Goal: Transaction & Acquisition: Purchase product/service

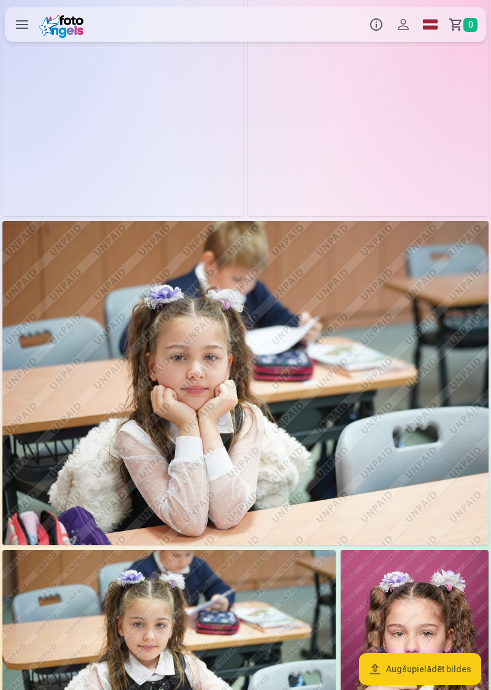
scroll to position [951, 0]
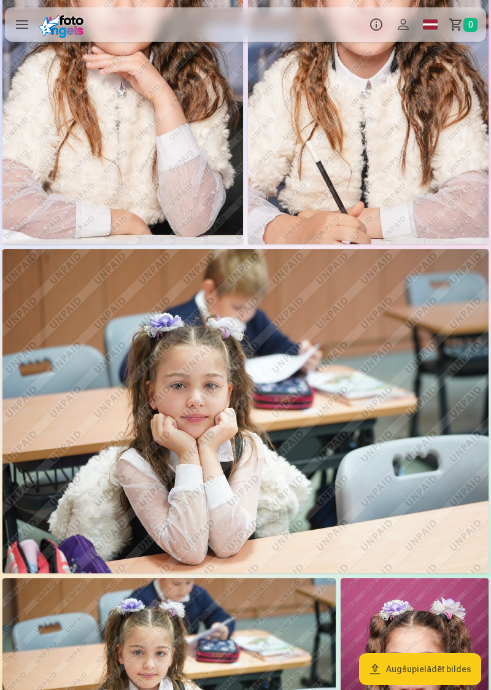
click at [18, 29] on label at bounding box center [22, 24] width 34 height 34
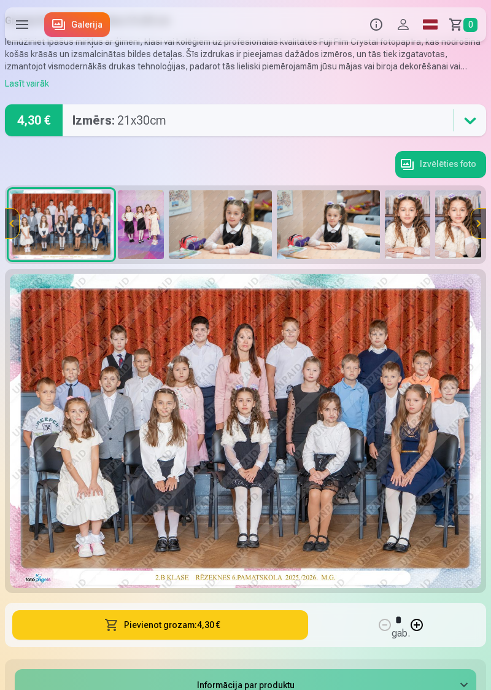
scroll to position [42, 0]
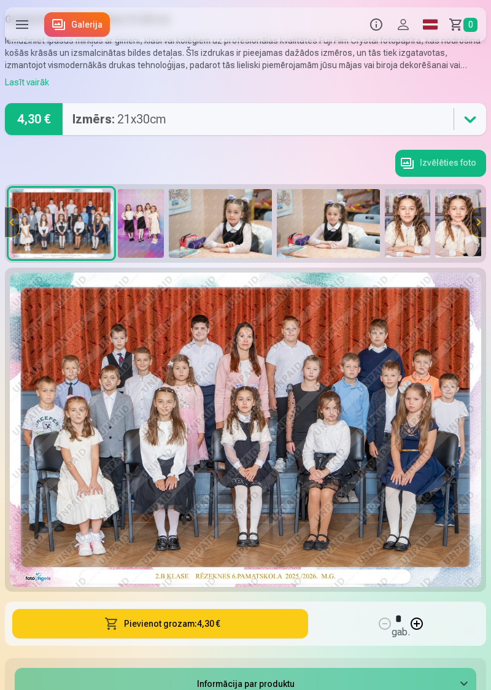
click at [213, 624] on button "Pievienot grozam : 4,30 €" at bounding box center [160, 623] width 296 height 29
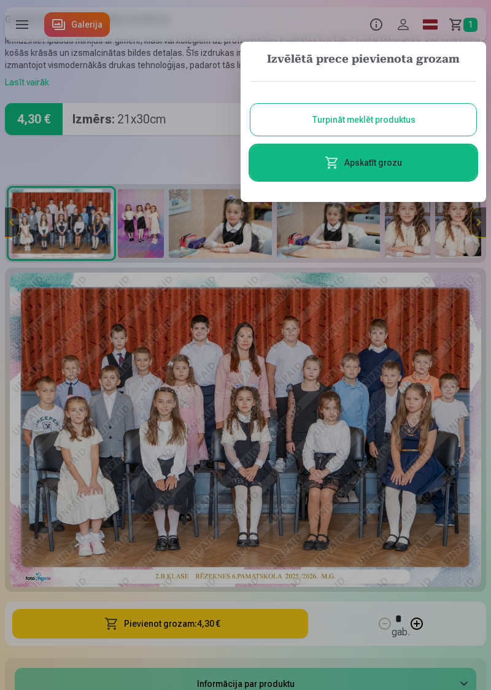
click at [400, 120] on button "Turpināt meklēt produktus" at bounding box center [363, 120] width 226 height 32
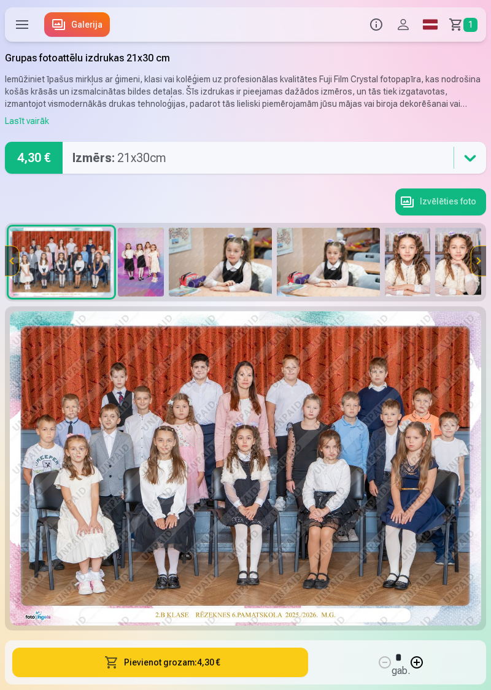
scroll to position [0, 0]
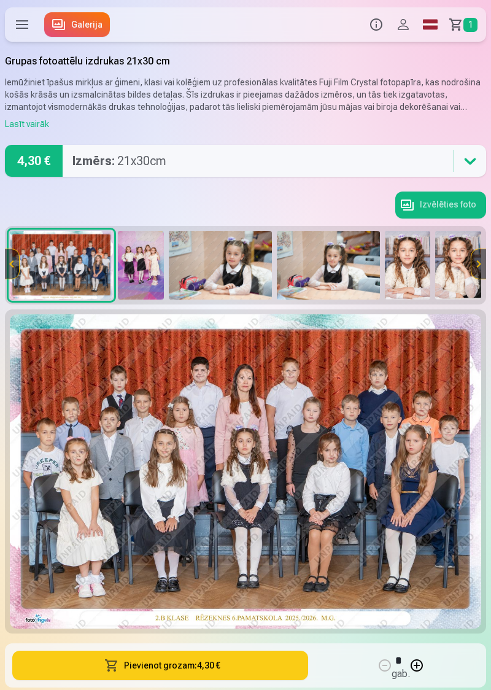
click at [145, 268] on img at bounding box center [141, 265] width 46 height 69
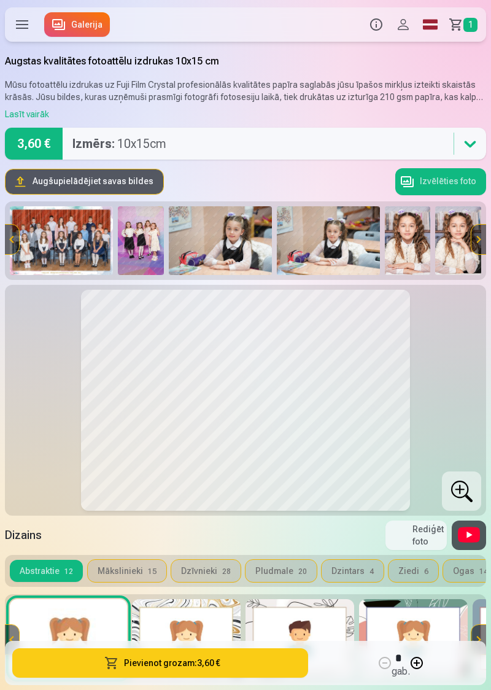
click at [150, 243] on img at bounding box center [141, 240] width 46 height 69
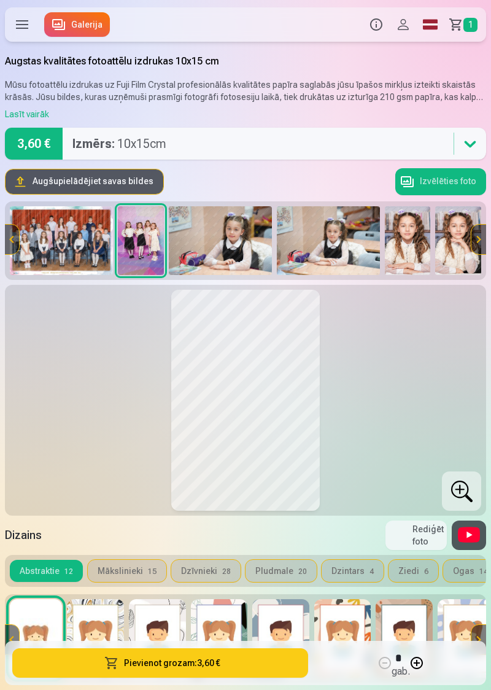
click at [239, 248] on img at bounding box center [220, 240] width 103 height 69
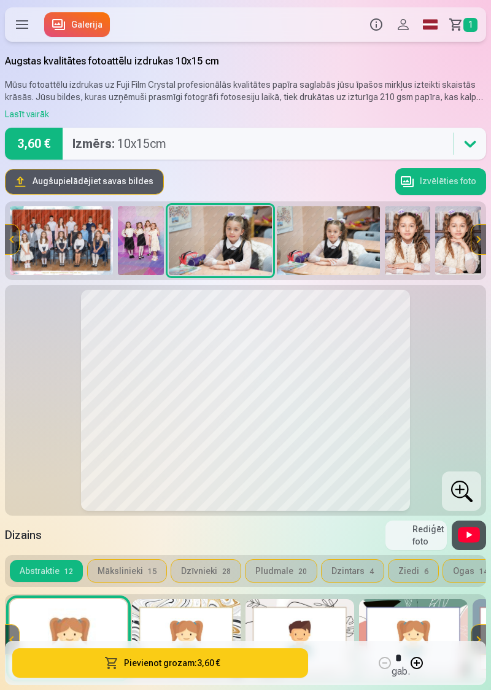
click at [345, 249] on img at bounding box center [328, 240] width 103 height 69
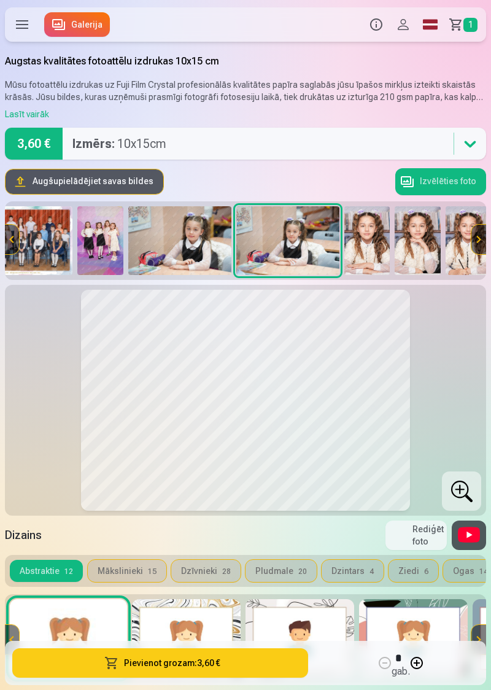
scroll to position [0, 82]
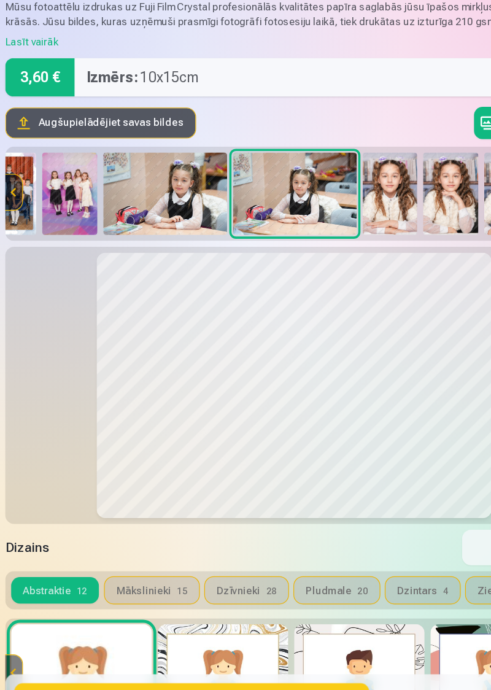
click at [156, 245] on img at bounding box center [138, 240] width 103 height 69
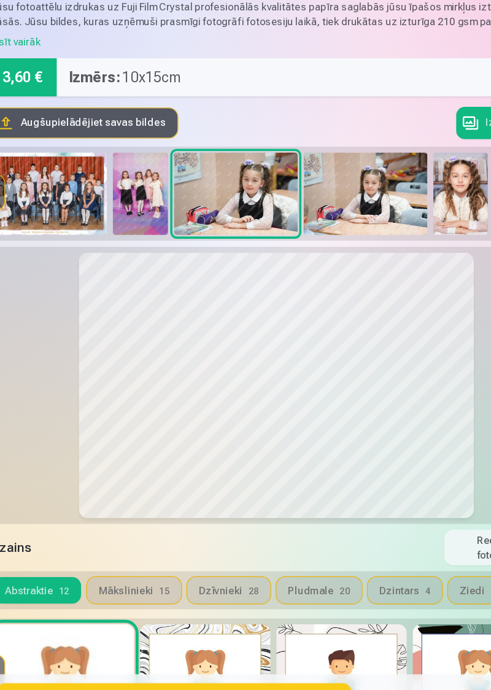
scroll to position [0, 0]
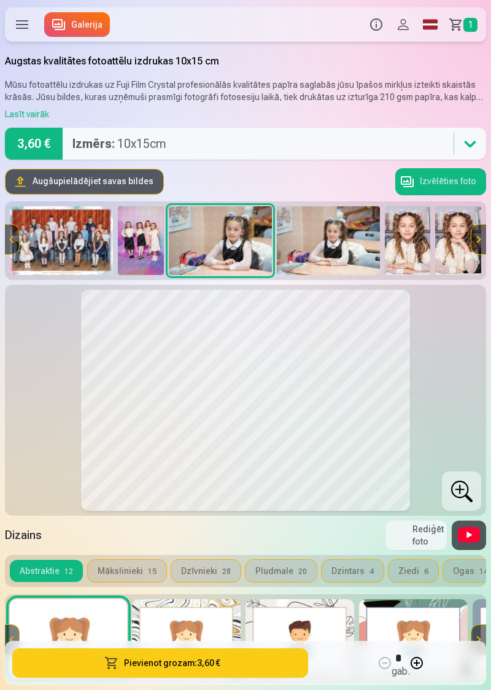
click at [438, 253] on img at bounding box center [458, 240] width 46 height 69
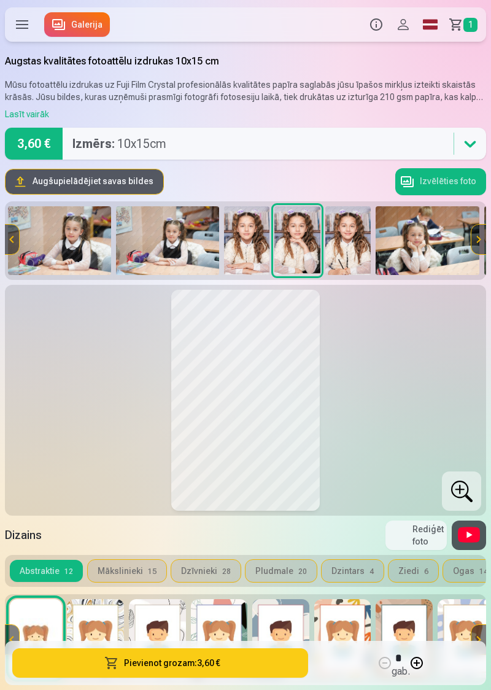
scroll to position [0, 212]
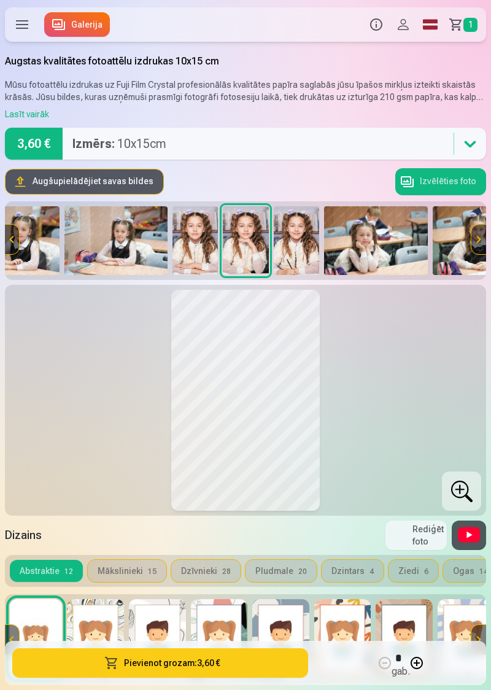
click at [196, 240] on img at bounding box center [195, 240] width 46 height 69
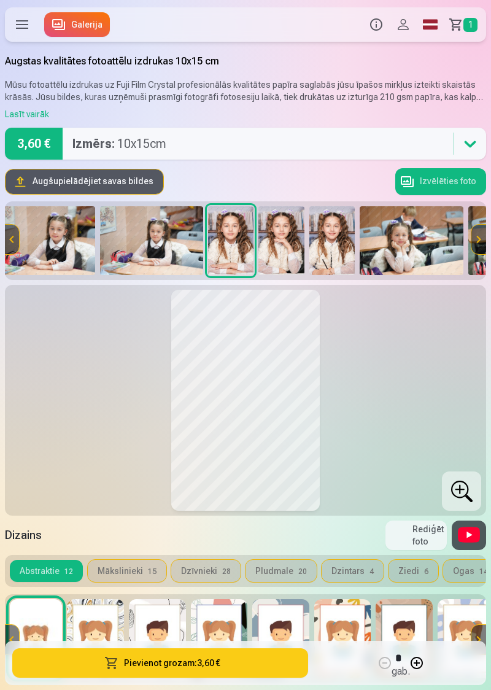
scroll to position [0, 162]
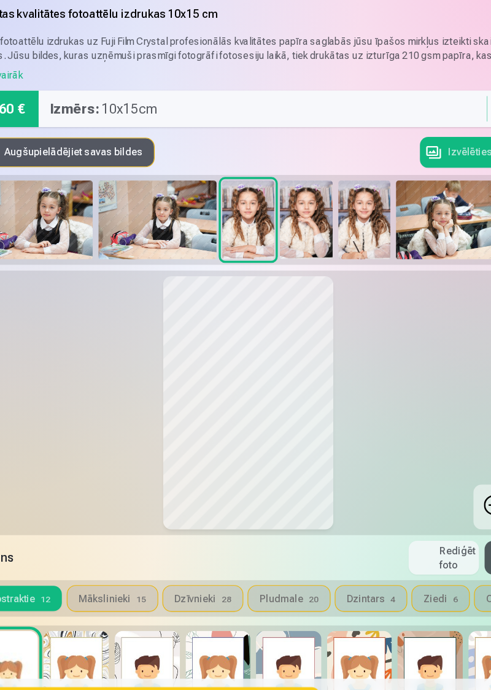
click at [298, 239] on img at bounding box center [296, 240] width 46 height 69
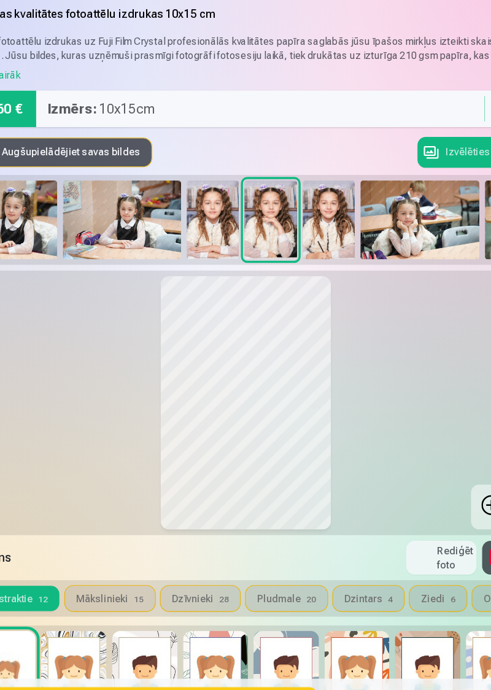
scroll to position [0, 212]
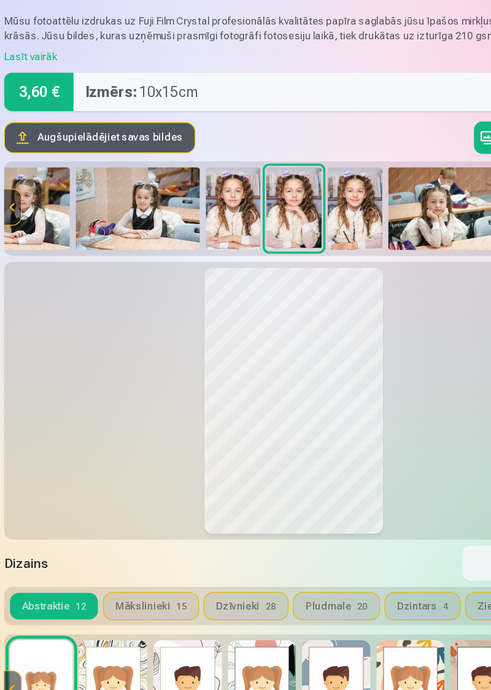
click at [301, 238] on img at bounding box center [297, 240] width 46 height 69
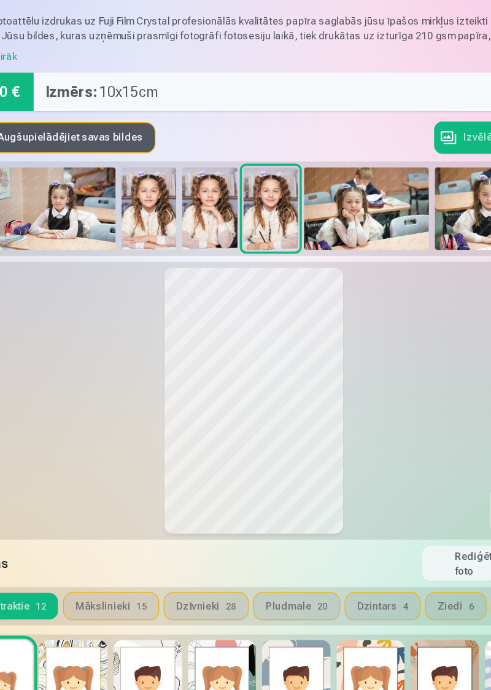
scroll to position [0, 263]
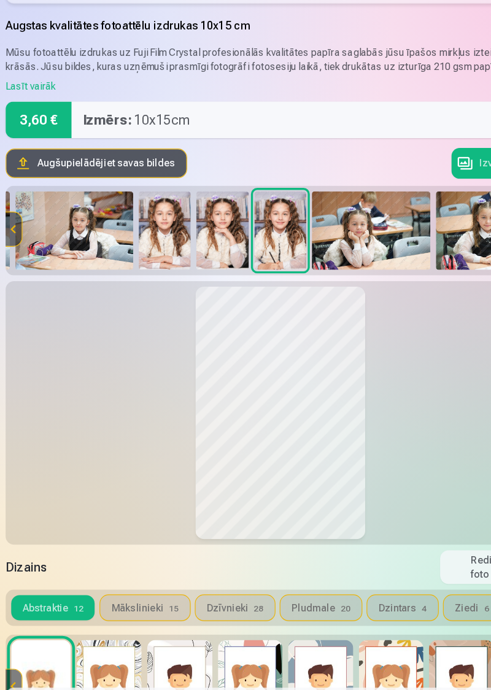
click at [204, 233] on img at bounding box center [195, 240] width 46 height 69
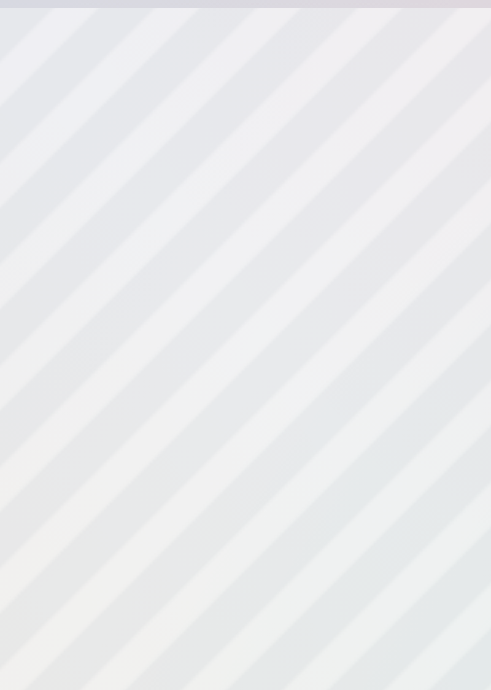
scroll to position [12, 0]
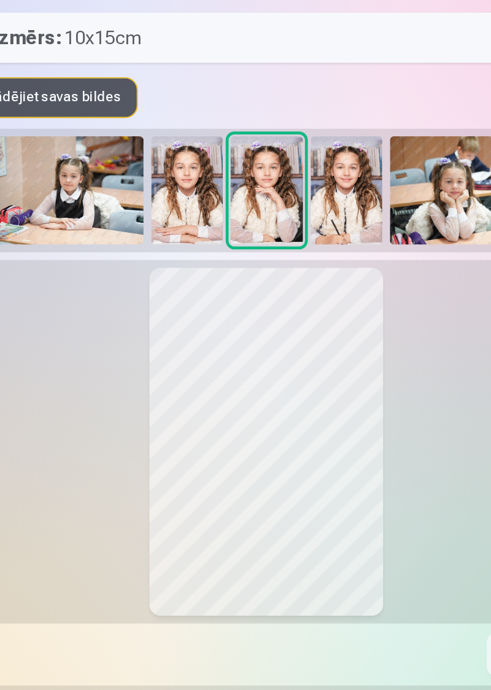
click at [201, 234] on img at bounding box center [195, 228] width 46 height 69
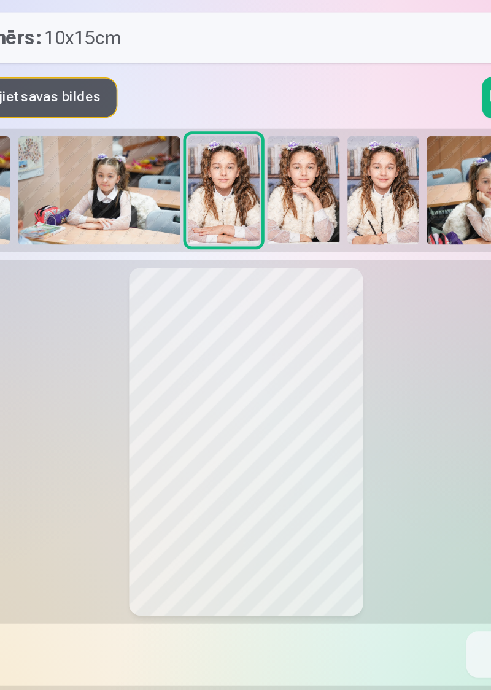
scroll to position [0, 162]
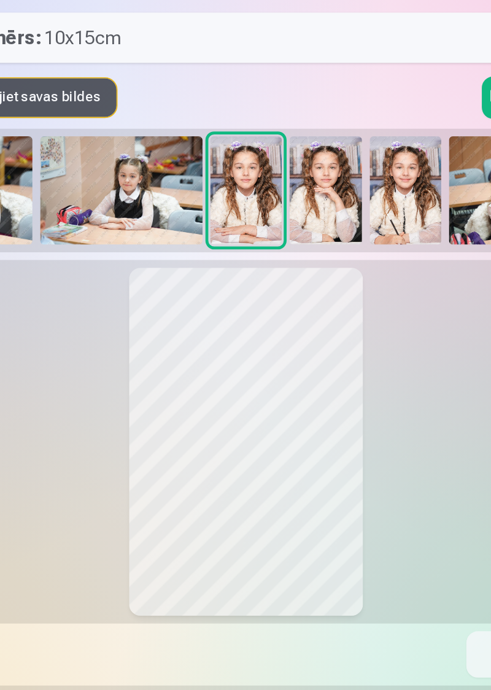
click at [341, 231] on img at bounding box center [347, 228] width 46 height 69
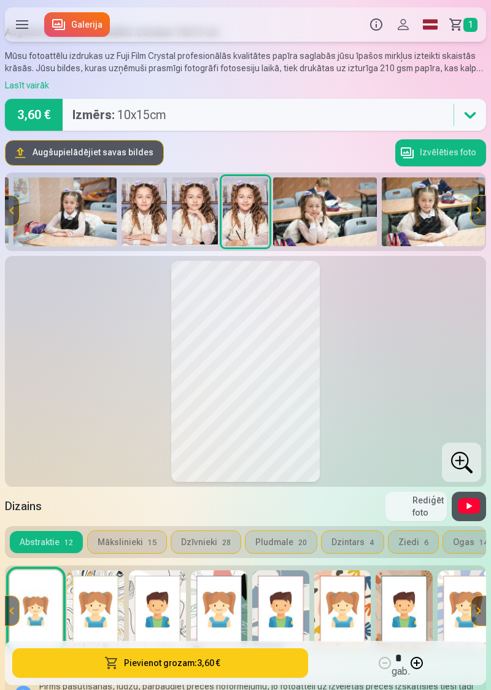
scroll to position [31, 0]
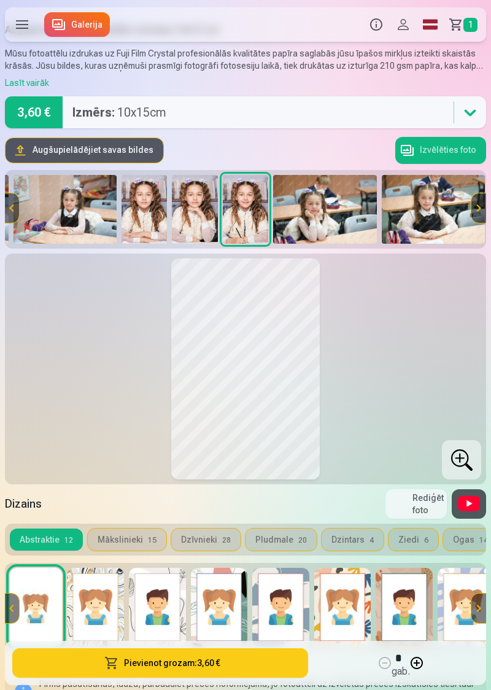
click at [218, 678] on button "Pievienot grozam : 3,60 €" at bounding box center [160, 662] width 296 height 29
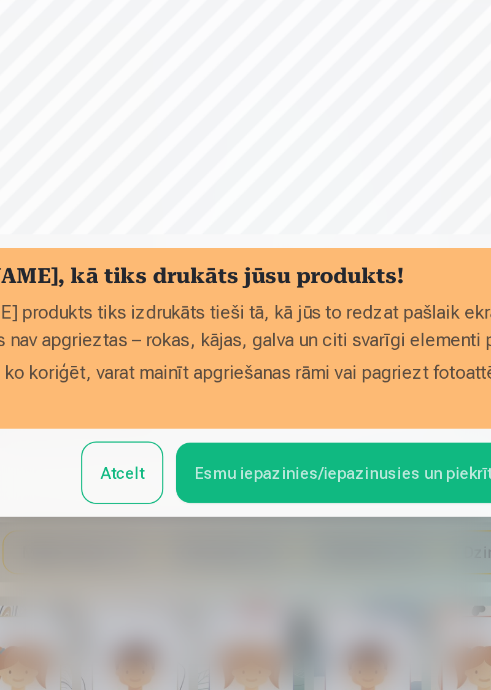
click at [281, 513] on button "Esmu iepazinies/iepazinusies un piekrītu" at bounding box center [270, 497] width 182 height 32
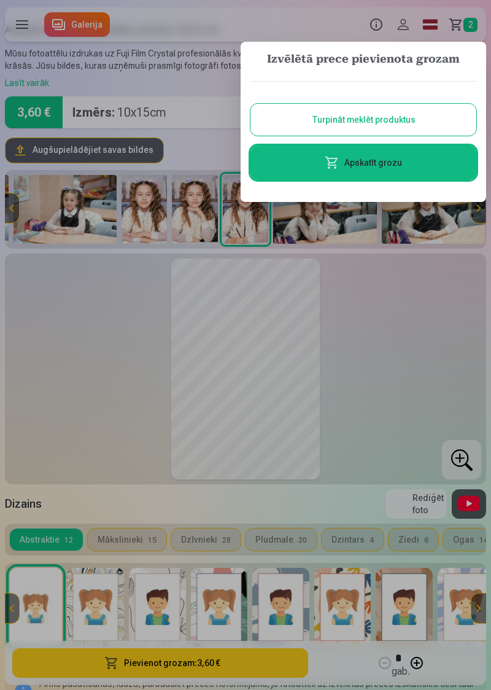
click at [335, 226] on div at bounding box center [245, 345] width 491 height 690
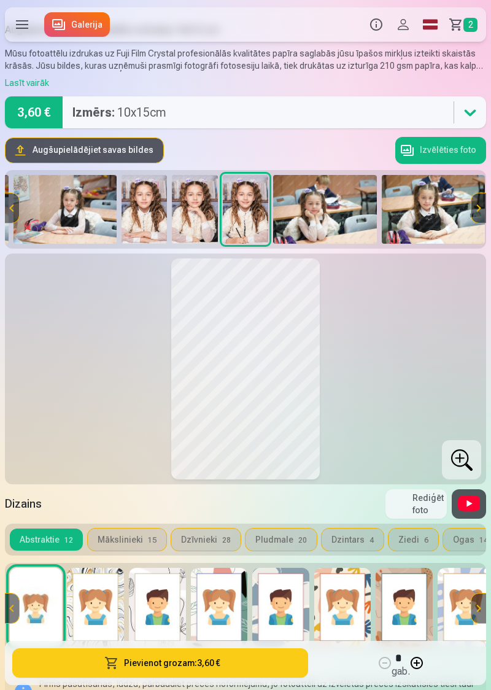
click at [342, 220] on img at bounding box center [324, 209] width 103 height 69
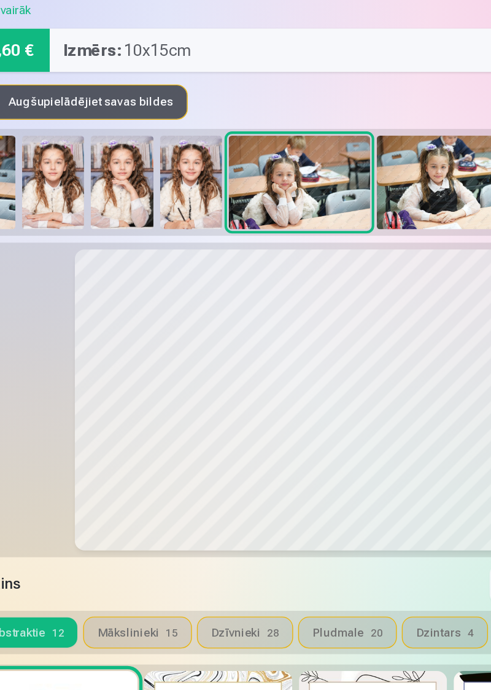
scroll to position [35, 0]
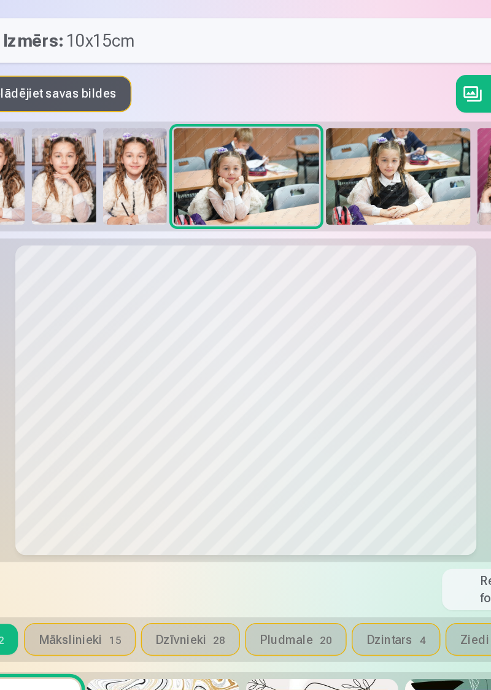
click at [365, 212] on img at bounding box center [354, 205] width 103 height 69
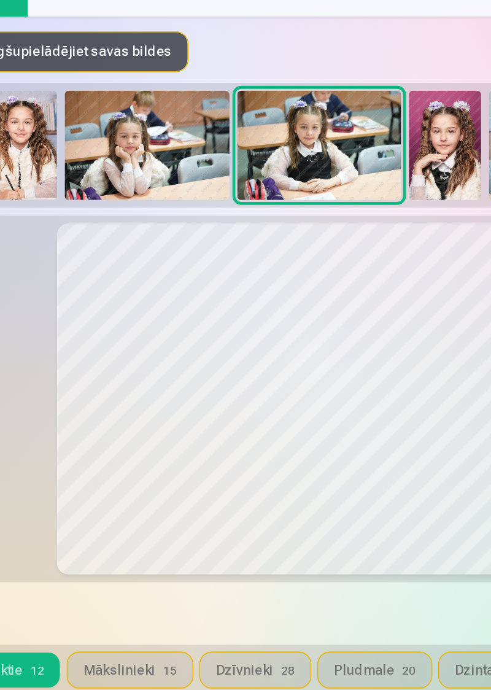
click at [162, 220] on img at bounding box center [137, 205] width 103 height 69
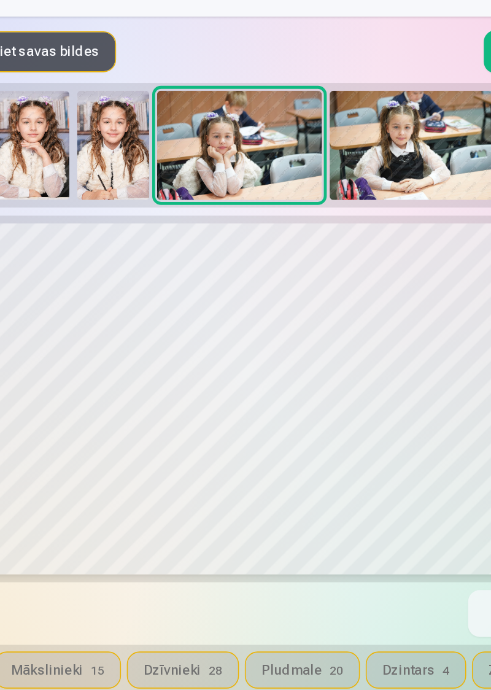
scroll to position [0, 342]
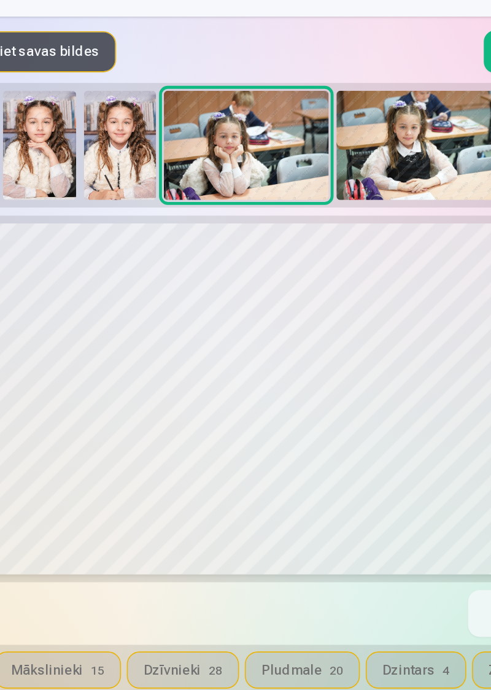
click at [358, 209] on img at bounding box center [354, 205] width 103 height 69
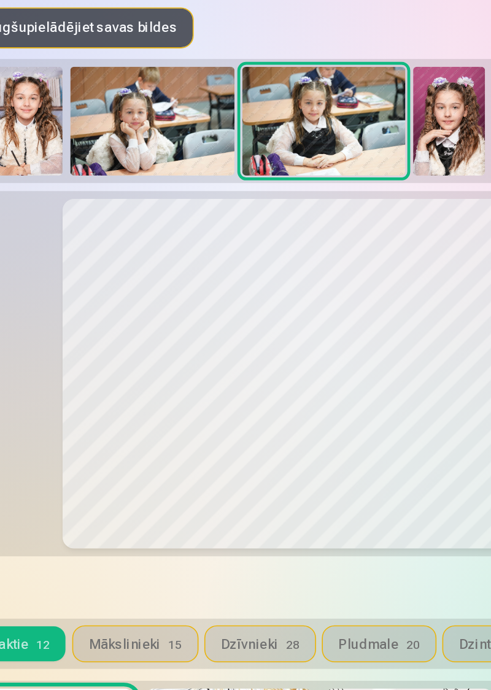
scroll to position [35, 0]
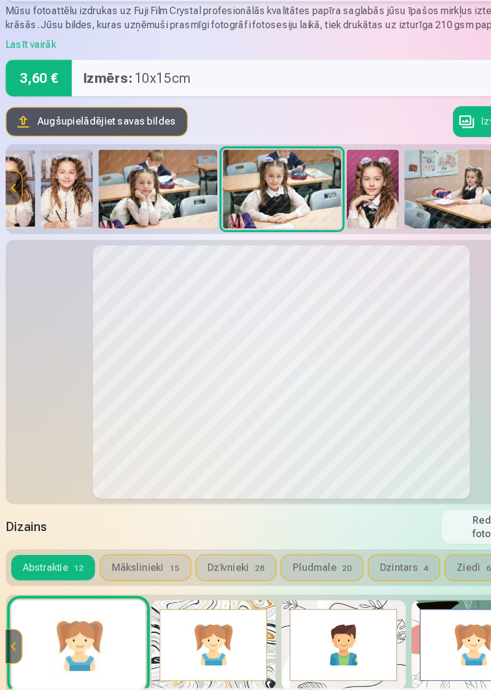
click at [147, 212] on img at bounding box center [137, 205] width 103 height 69
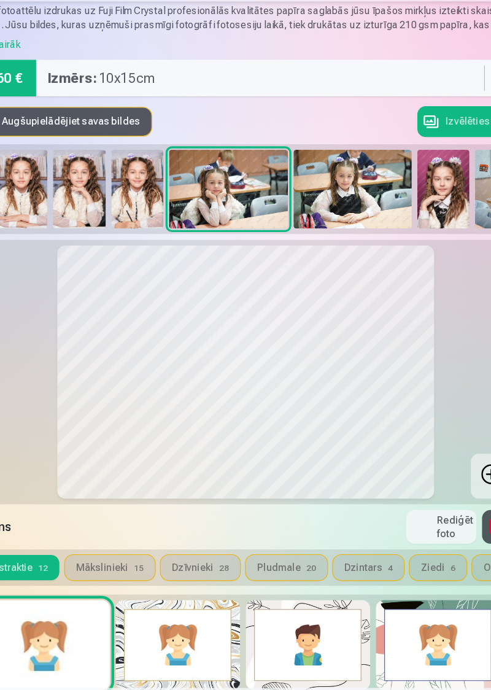
scroll to position [0, 342]
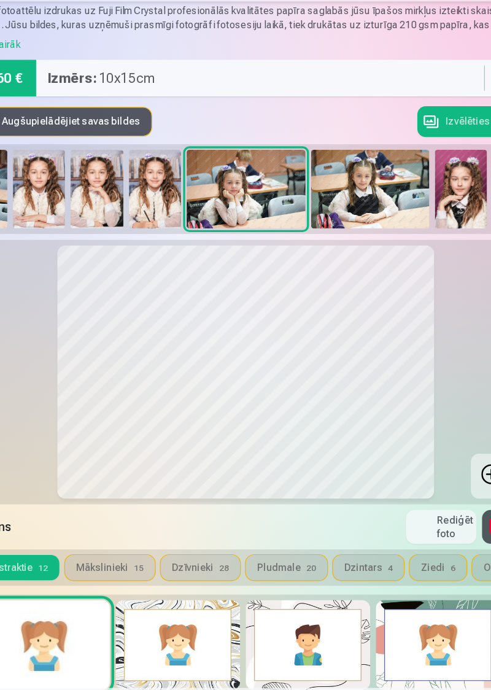
click at [355, 220] on img at bounding box center [354, 205] width 103 height 69
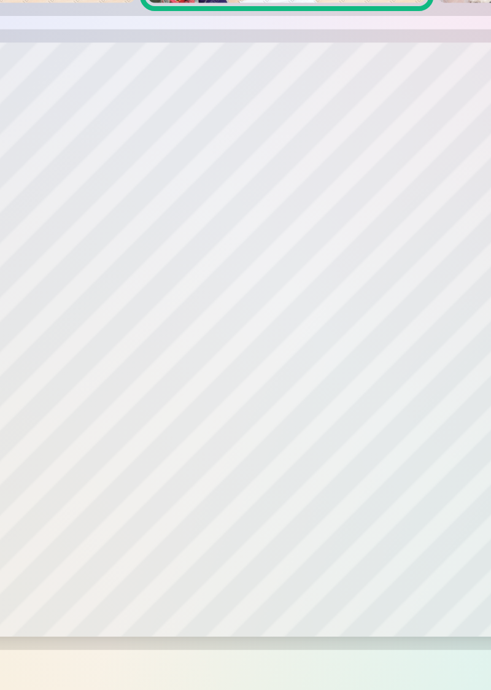
scroll to position [37, 0]
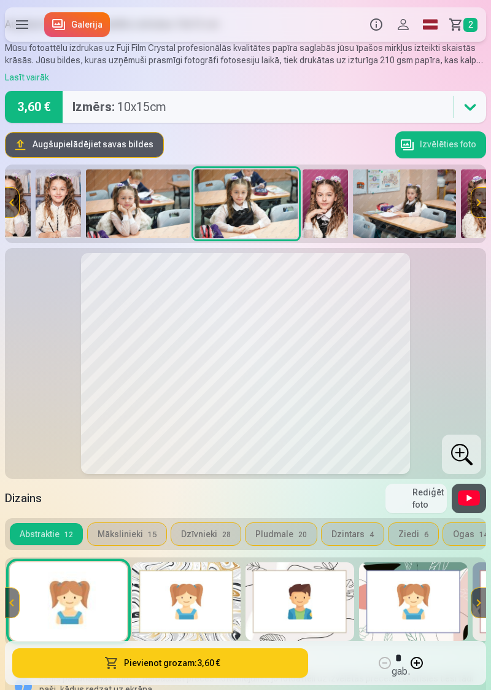
click at [217, 678] on button "Pievienot grozam : 3,60 €" at bounding box center [160, 662] width 296 height 29
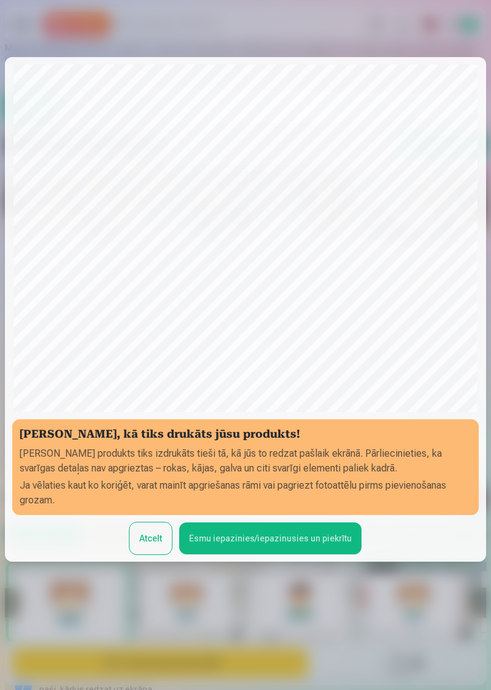
scroll to position [83, 0]
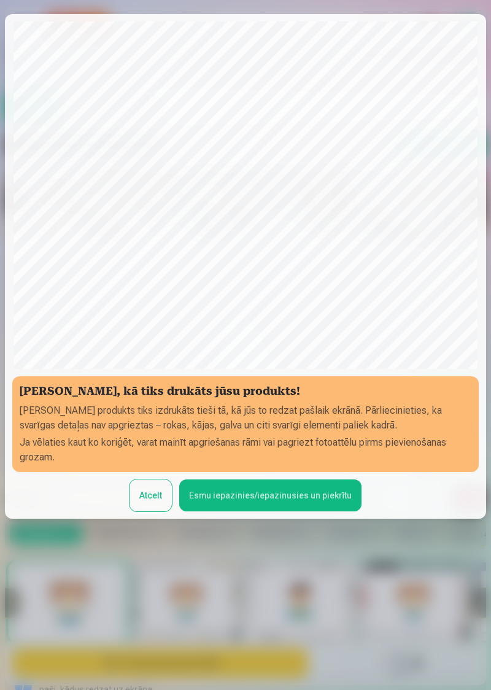
click at [275, 511] on button "Esmu iepazinies/iepazinusies un piekrītu" at bounding box center [270, 495] width 182 height 32
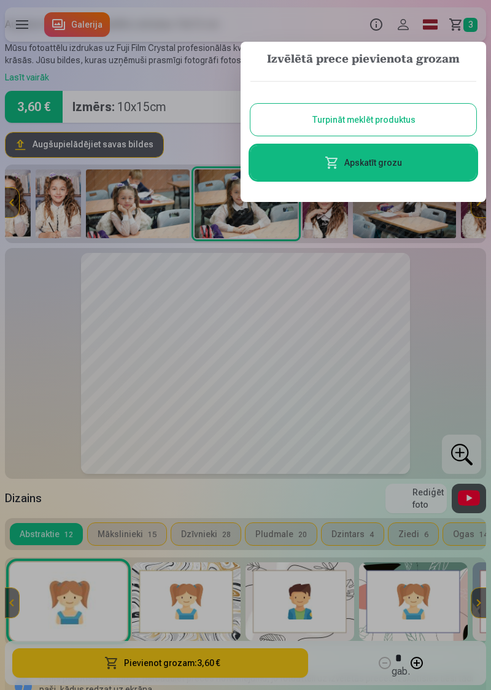
click at [332, 225] on div at bounding box center [245, 345] width 491 height 690
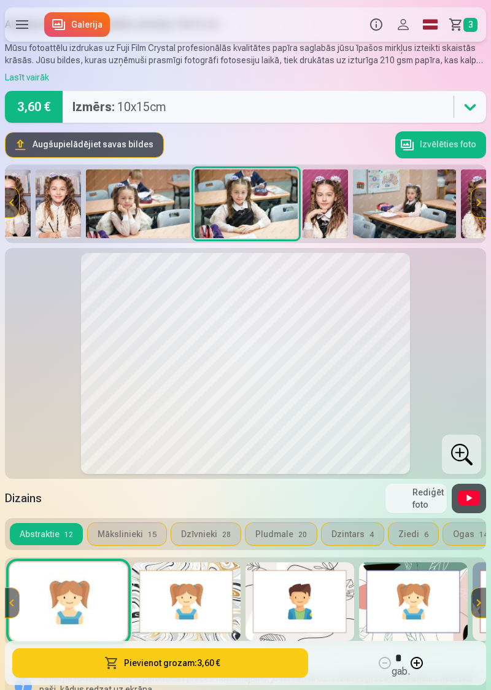
click at [333, 215] on img at bounding box center [326, 203] width 46 height 69
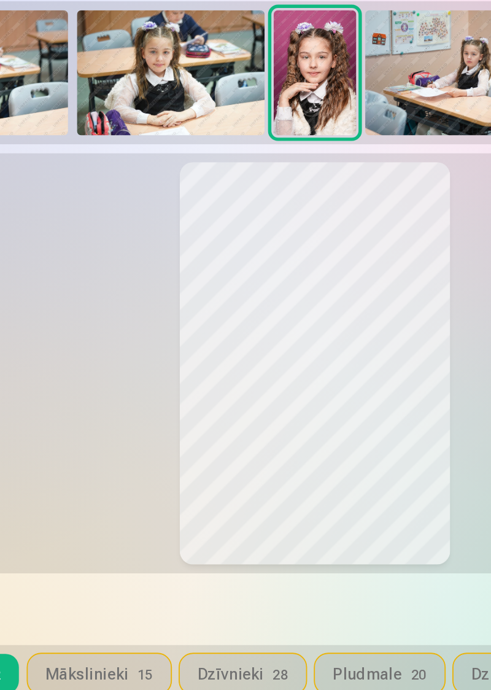
scroll to position [37, 0]
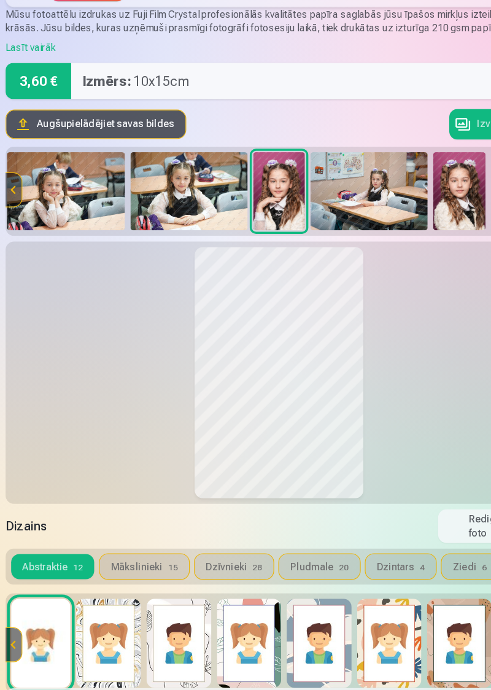
click at [342, 212] on img at bounding box center [324, 203] width 103 height 69
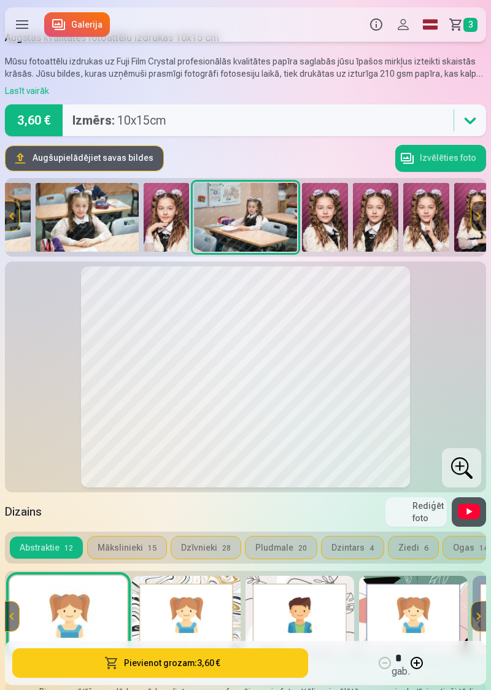
scroll to position [20, 0]
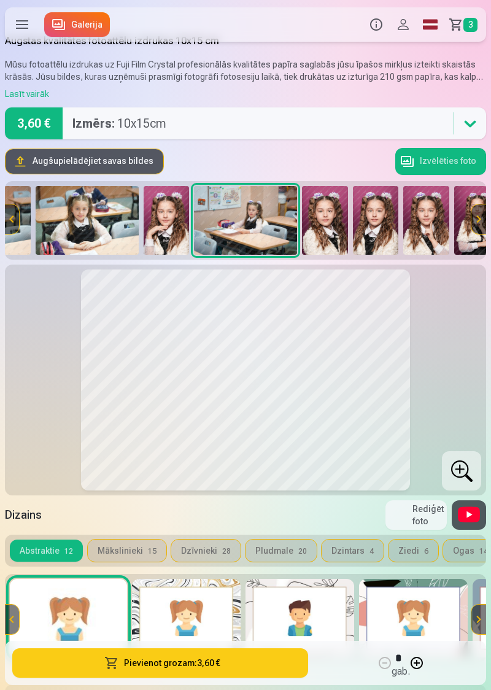
click at [168, 225] on img at bounding box center [167, 220] width 46 height 69
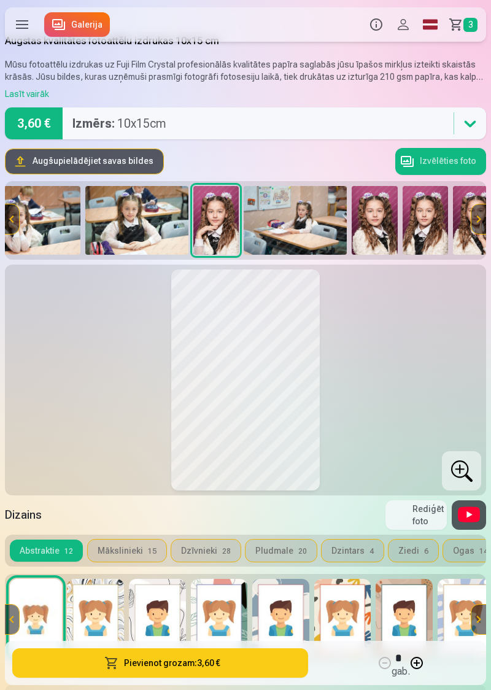
scroll to position [0, 530]
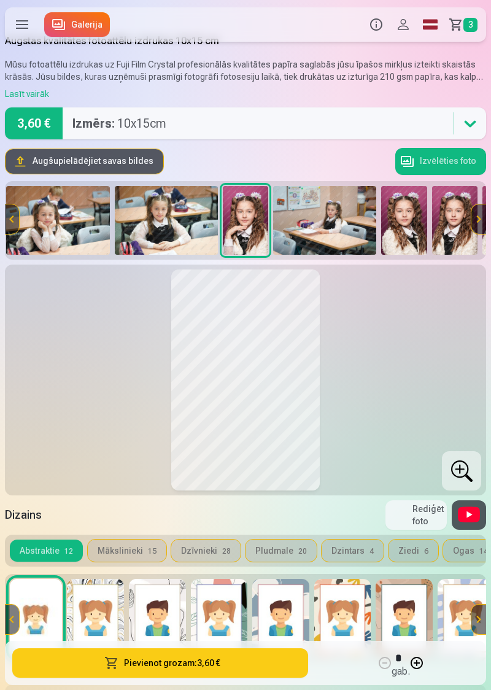
click at [406, 236] on img at bounding box center [404, 220] width 46 height 69
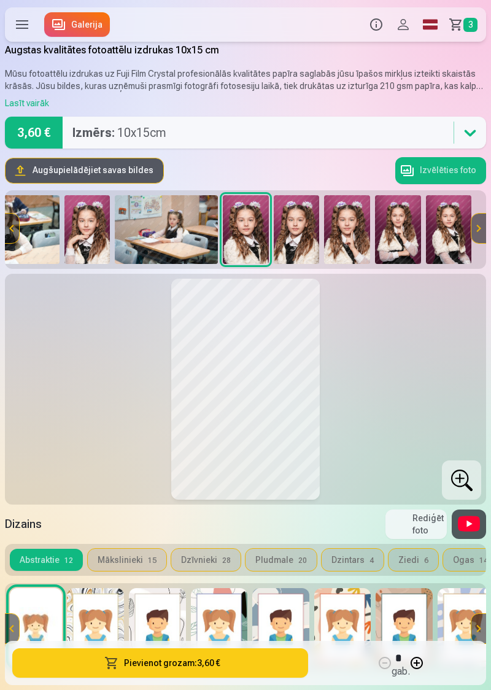
scroll to position [0, 0]
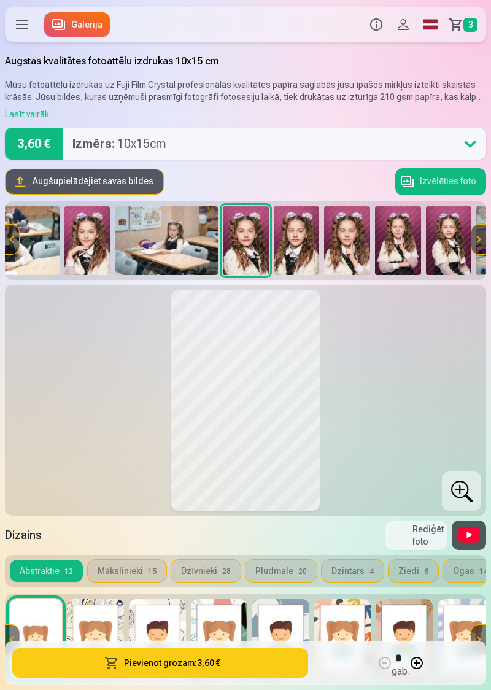
click at [358, 247] on img at bounding box center [347, 240] width 46 height 69
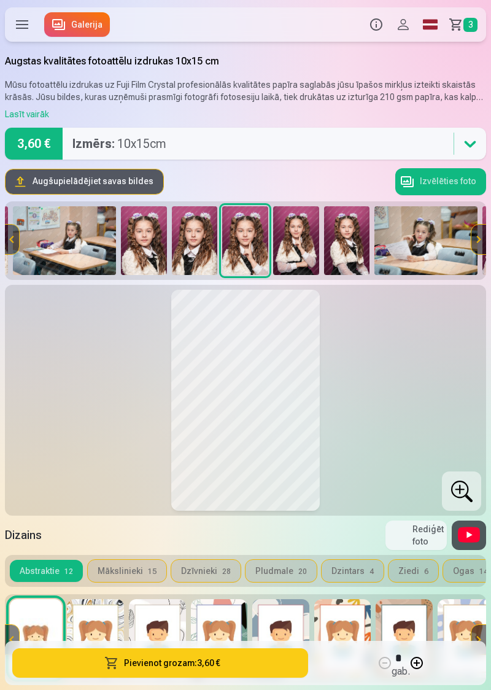
click at [260, 248] on img at bounding box center [245, 240] width 46 height 69
click at [255, 250] on img at bounding box center [245, 240] width 46 height 69
click at [352, 241] on img at bounding box center [347, 240] width 46 height 69
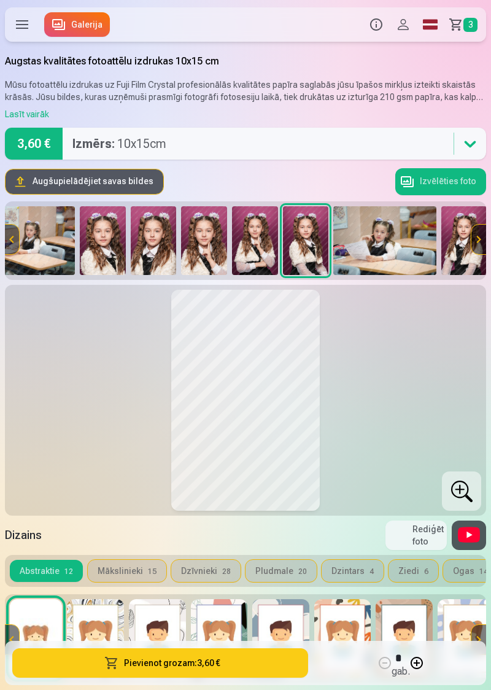
scroll to position [0, 892]
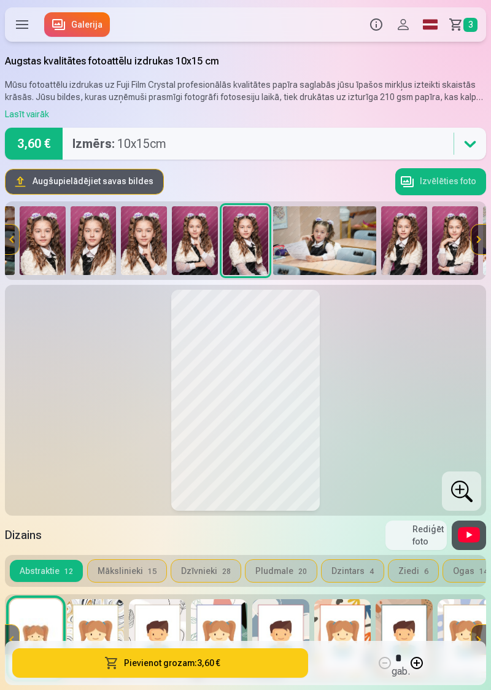
click at [204, 244] on img at bounding box center [195, 240] width 46 height 69
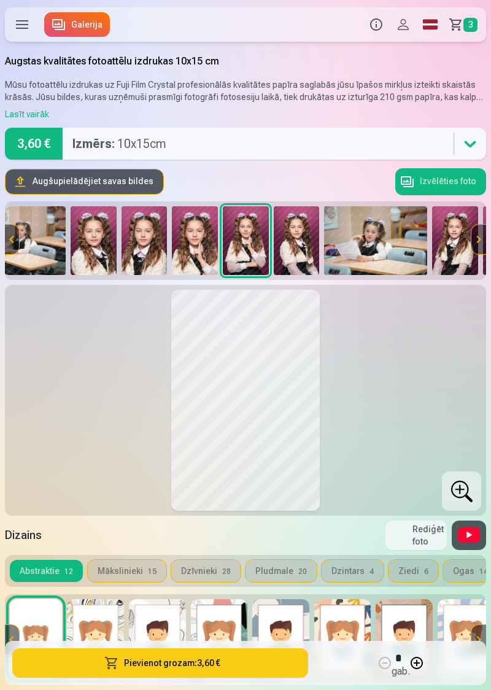
scroll to position [0, 0]
click at [302, 249] on img at bounding box center [297, 240] width 46 height 69
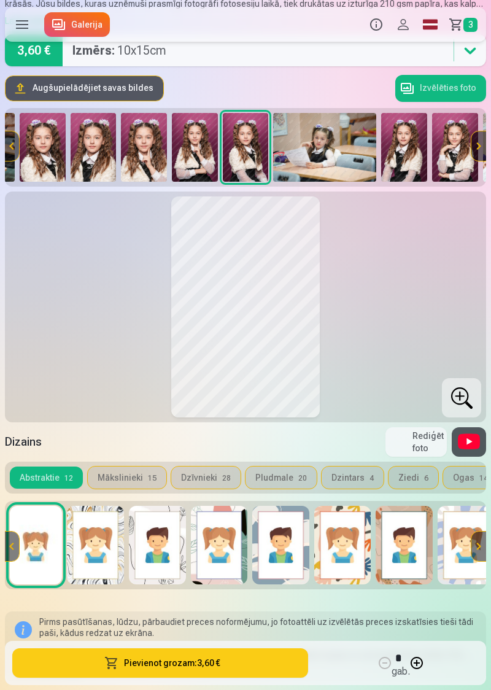
scroll to position [106, 0]
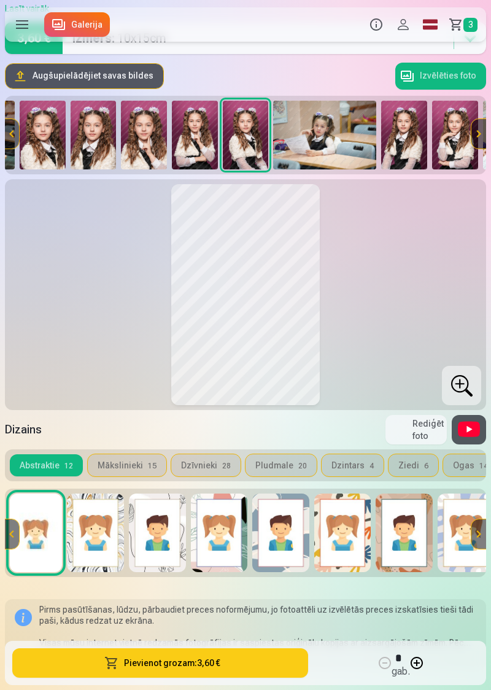
click at [194, 678] on button "Pievienot grozam : 3,60 €" at bounding box center [160, 662] width 296 height 29
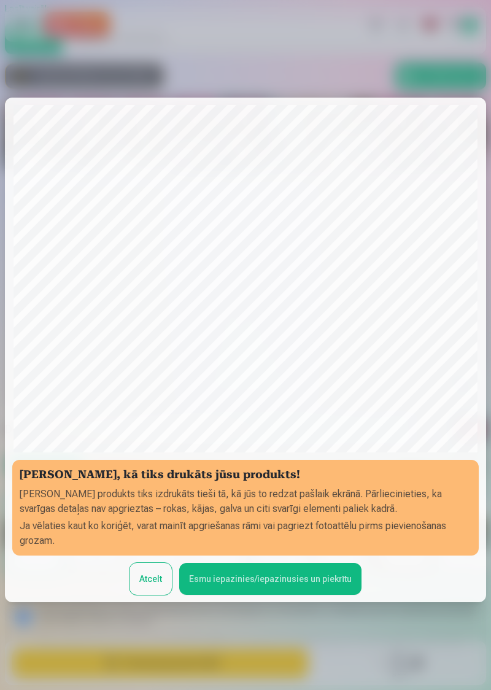
scroll to position [83, 0]
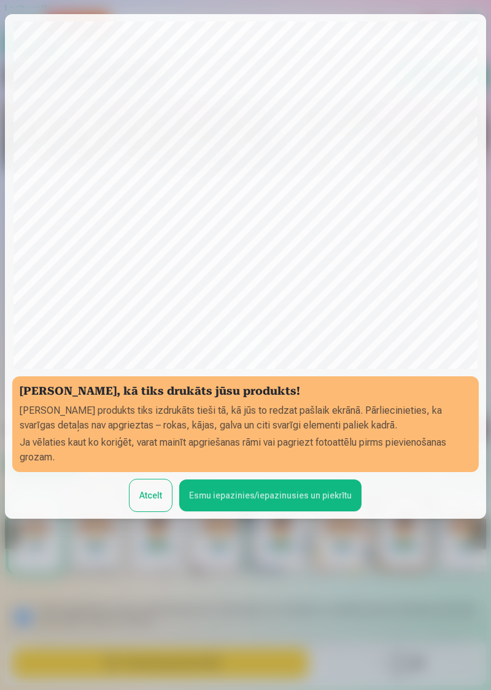
click at [288, 511] on button "Esmu iepazinies/iepazinusies un piekrītu" at bounding box center [270, 495] width 182 height 32
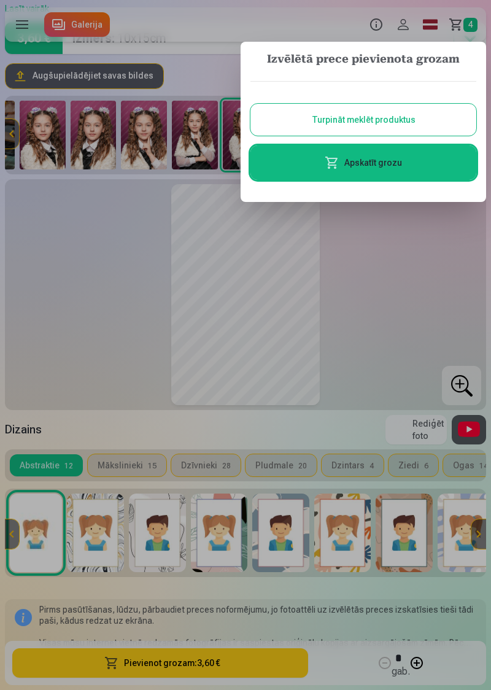
click at [418, 279] on div at bounding box center [245, 345] width 491 height 690
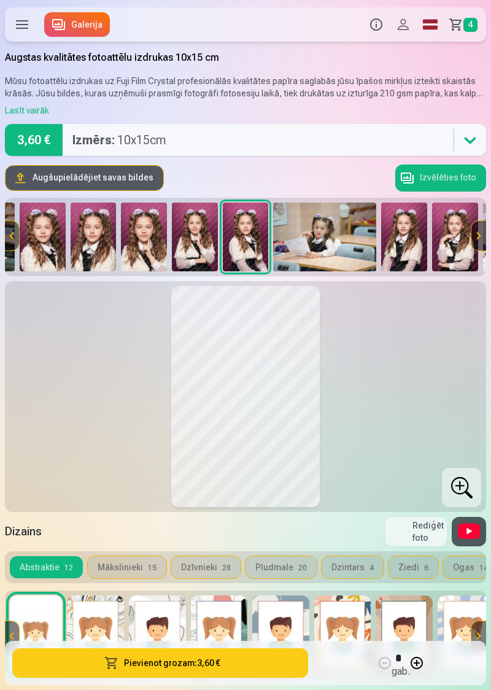
scroll to position [3, 0]
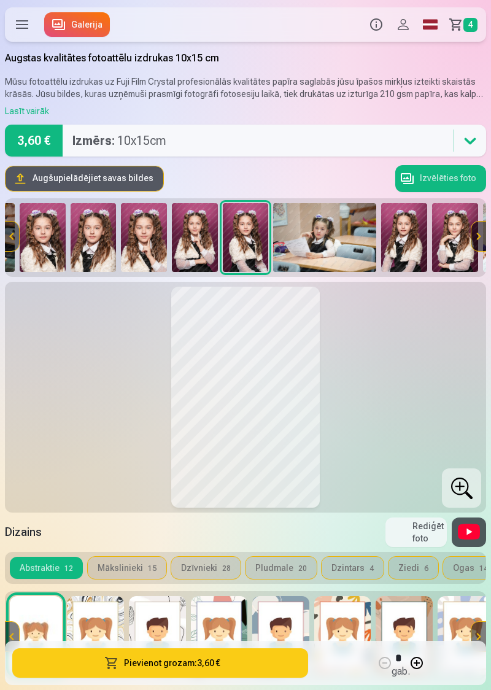
click at [338, 238] on img at bounding box center [324, 237] width 103 height 69
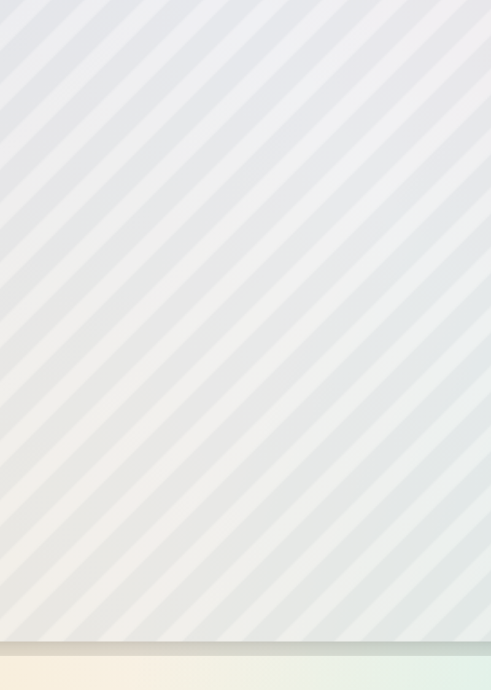
scroll to position [6, 0]
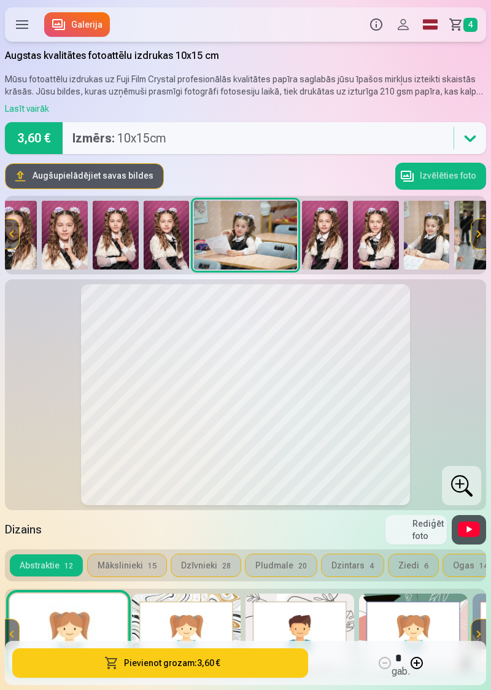
click at [330, 237] on img at bounding box center [325, 235] width 46 height 69
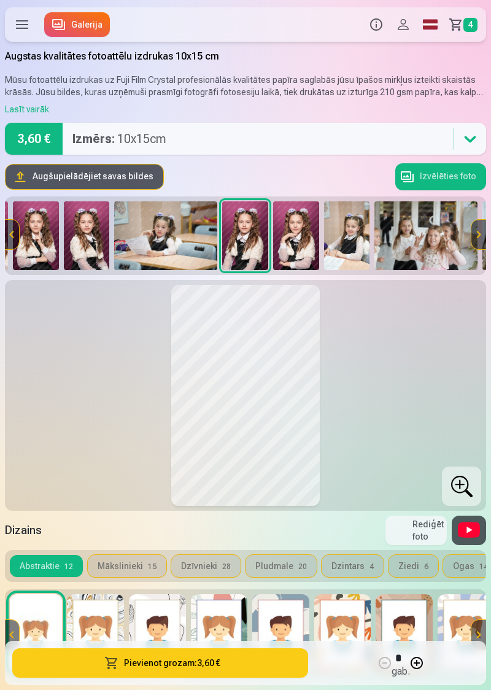
scroll to position [2, 0]
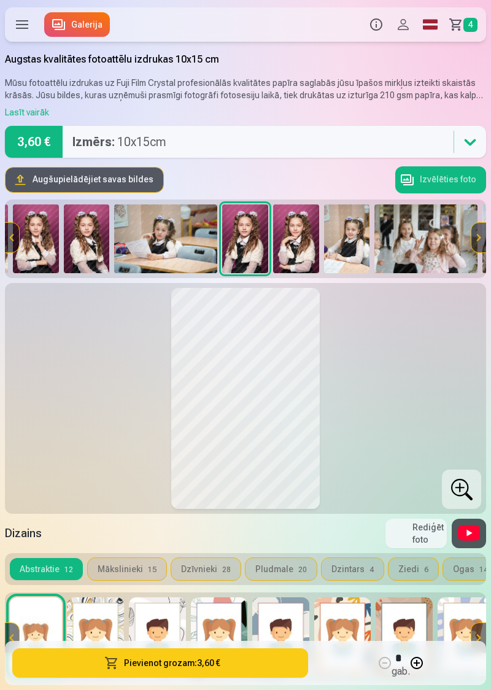
click at [302, 245] on img at bounding box center [296, 238] width 46 height 69
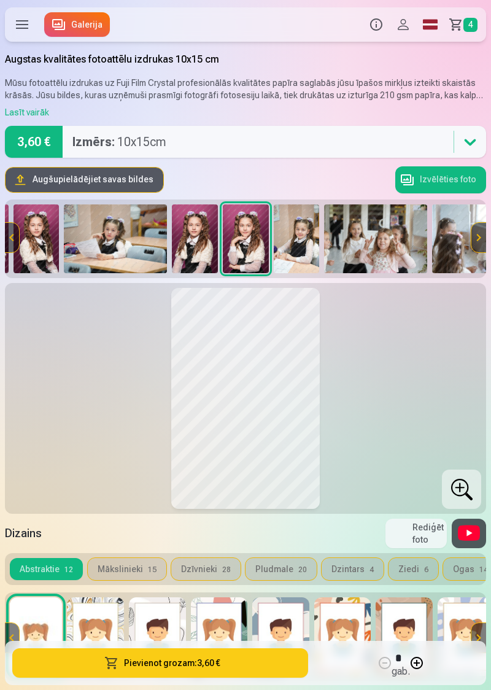
scroll to position [0, 0]
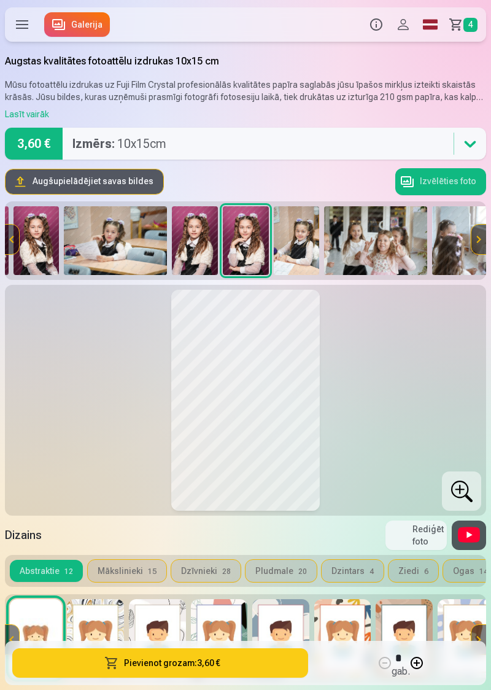
click at [313, 243] on img at bounding box center [297, 240] width 46 height 69
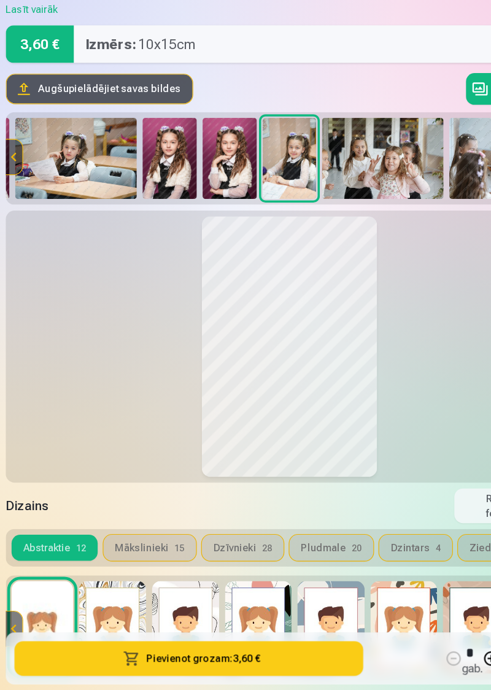
scroll to position [1, 0]
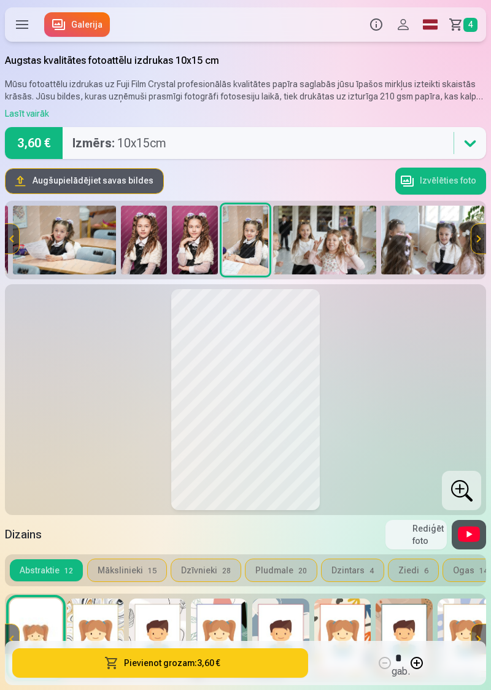
click at [337, 237] on img at bounding box center [324, 240] width 103 height 69
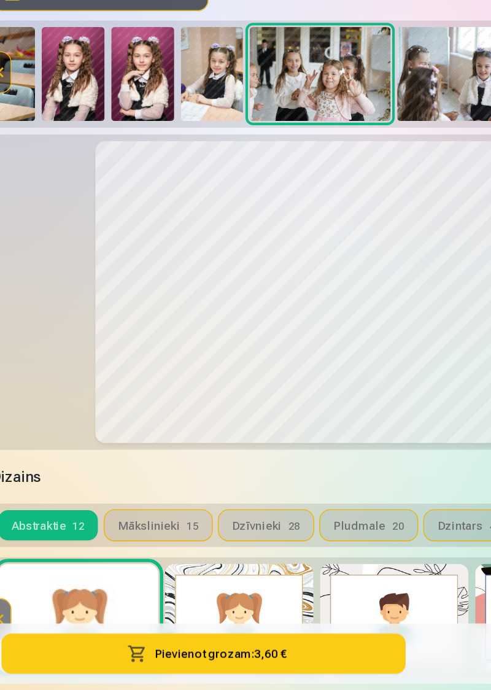
scroll to position [0, 0]
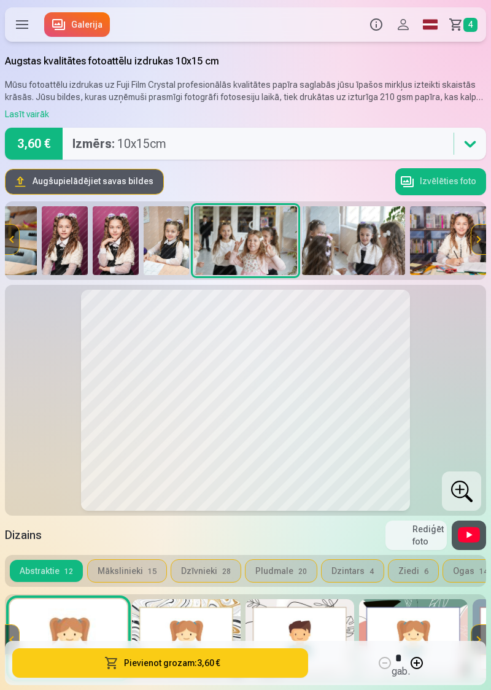
click at [362, 247] on img at bounding box center [353, 240] width 103 height 69
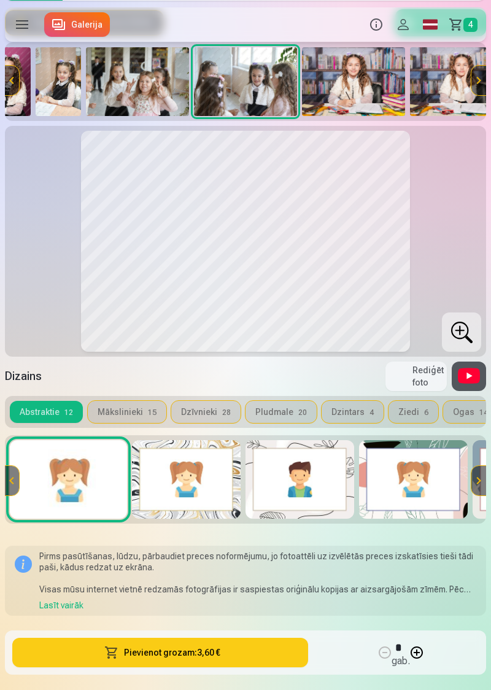
click at [219, 652] on button "Pievienot grozam : 3,60 €" at bounding box center [160, 652] width 296 height 29
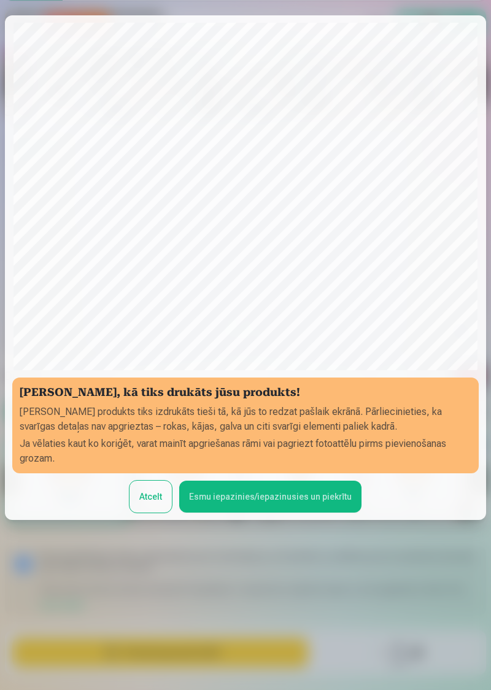
scroll to position [83, 0]
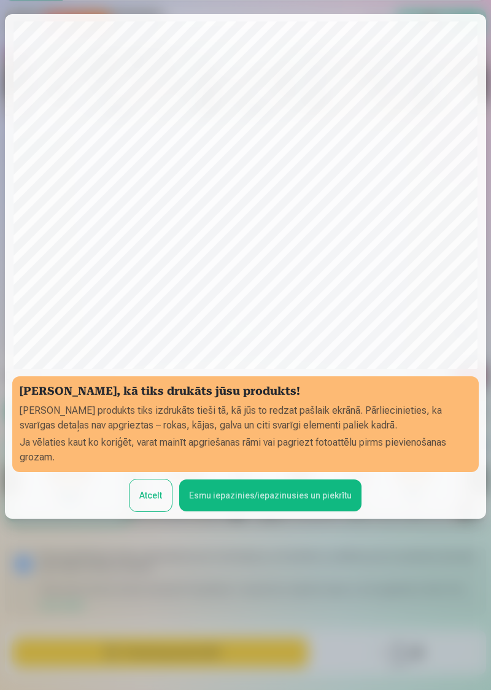
click at [290, 511] on button "Esmu iepazinies/iepazinusies un piekrītu" at bounding box center [270, 495] width 182 height 32
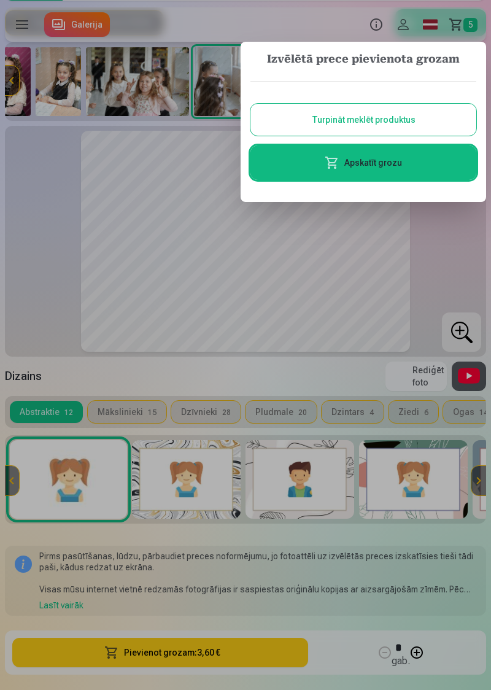
click at [449, 263] on div at bounding box center [245, 345] width 491 height 690
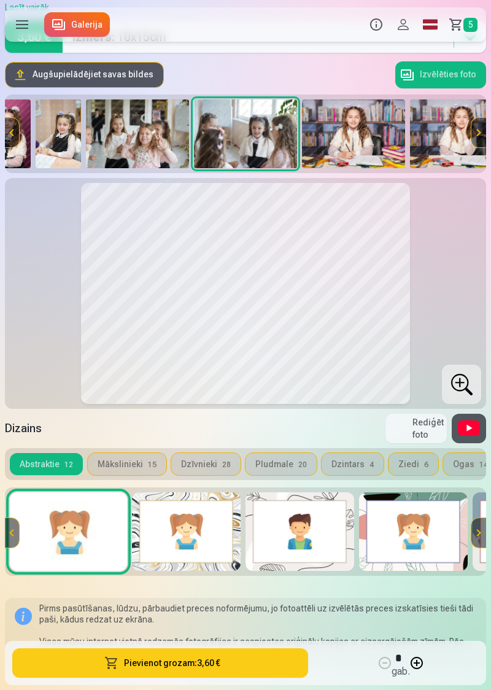
scroll to position [96, 0]
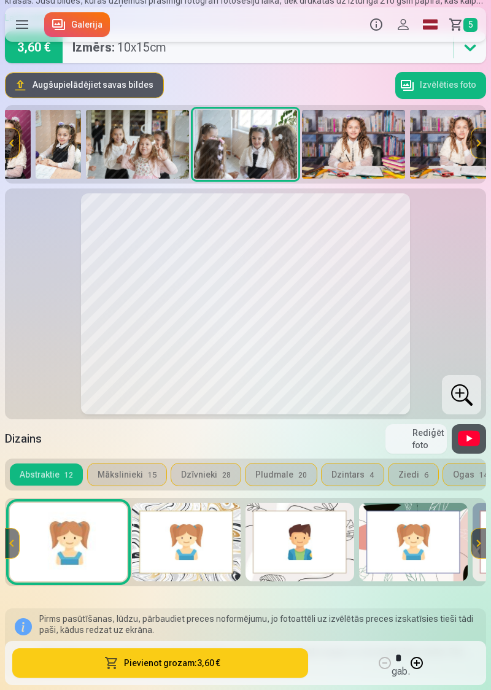
click at [363, 153] on img at bounding box center [353, 144] width 103 height 69
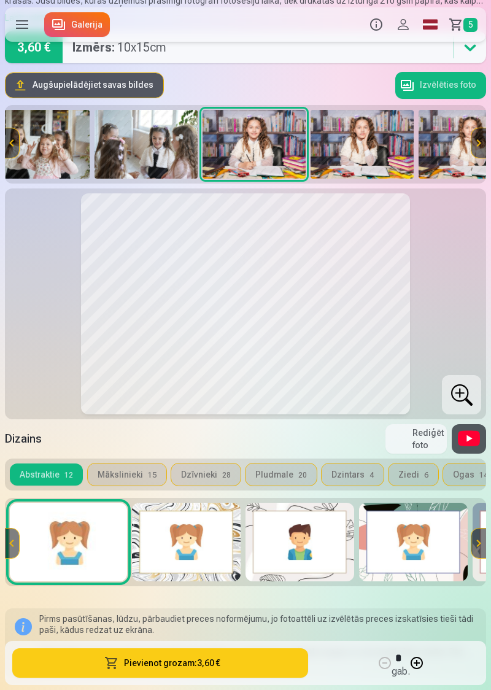
scroll to position [0, 1447]
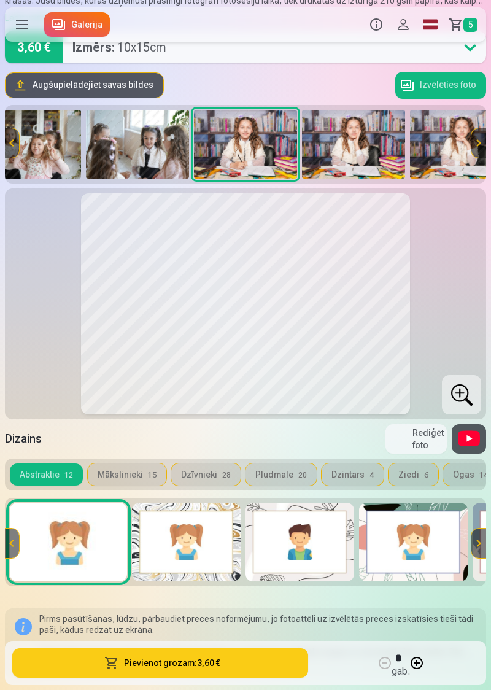
click at [367, 157] on img at bounding box center [353, 144] width 103 height 69
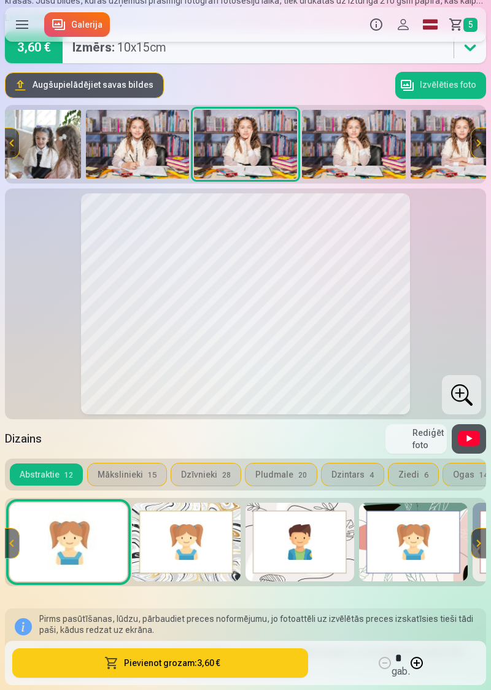
click at [361, 151] on img at bounding box center [353, 144] width 103 height 69
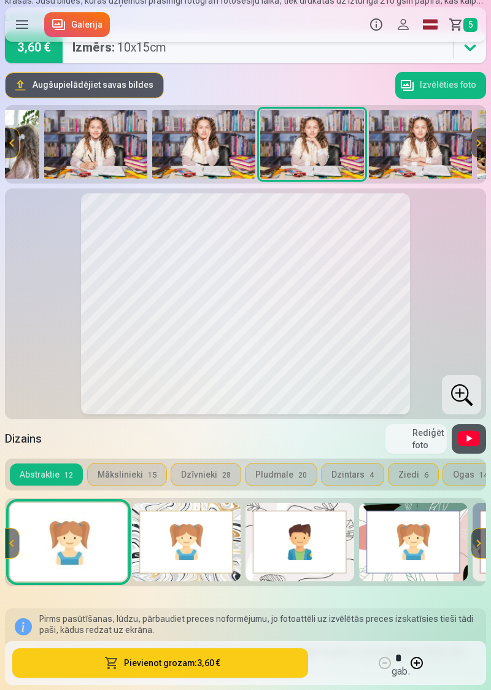
scroll to position [0, 1663]
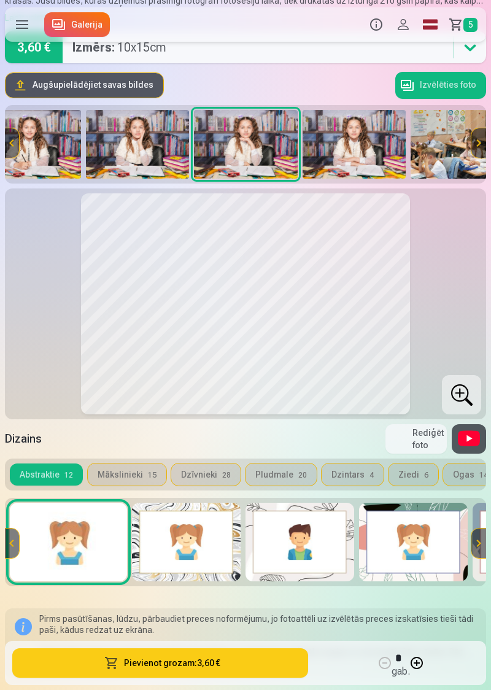
click at [359, 157] on img at bounding box center [354, 144] width 103 height 69
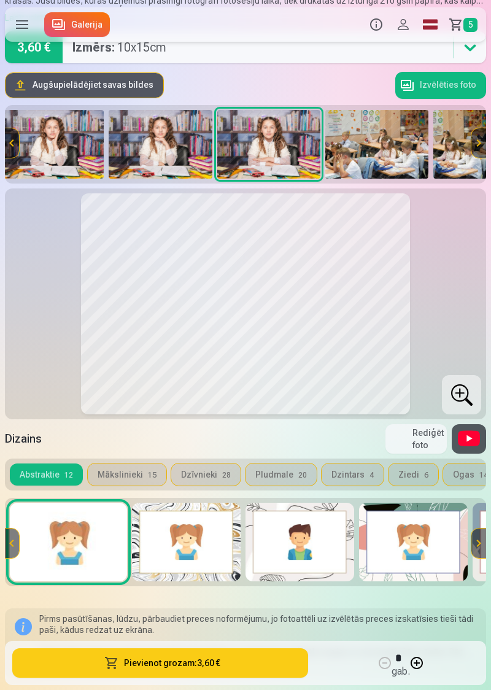
scroll to position [0, 1771]
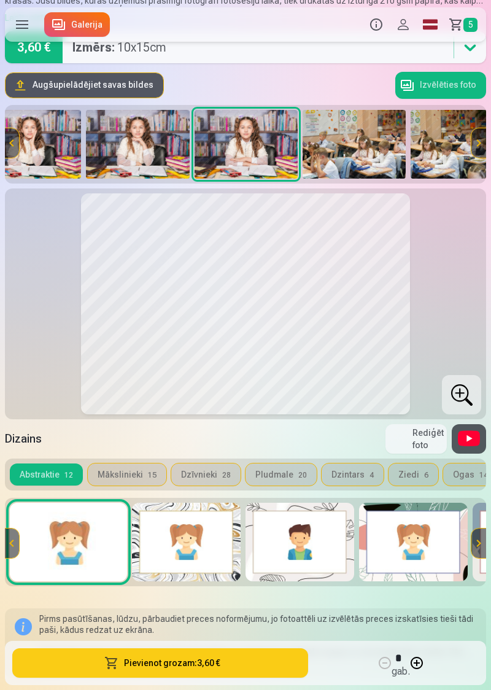
click at [164, 147] on img at bounding box center [137, 144] width 103 height 69
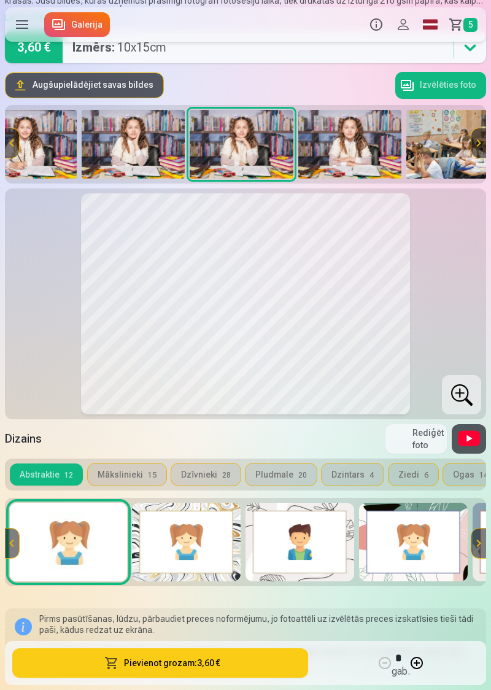
scroll to position [0, 1663]
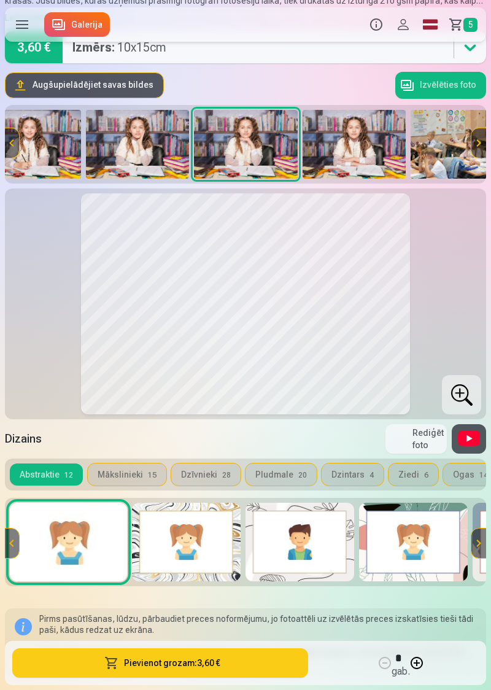
click at [164, 150] on img at bounding box center [137, 144] width 103 height 69
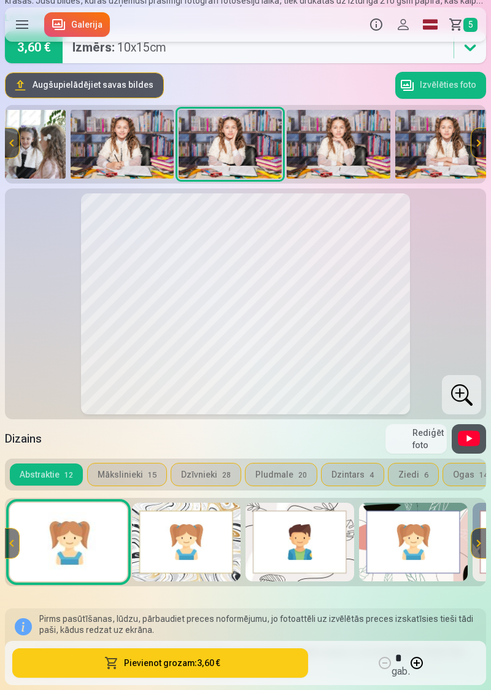
scroll to position [0, 1555]
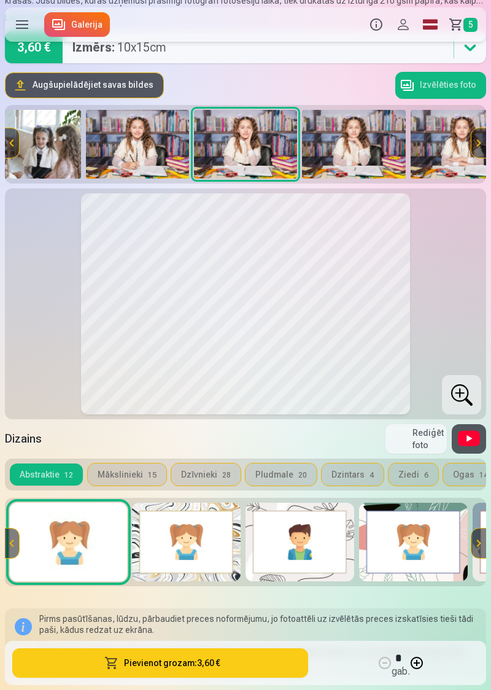
click at [158, 145] on img at bounding box center [137, 144] width 103 height 69
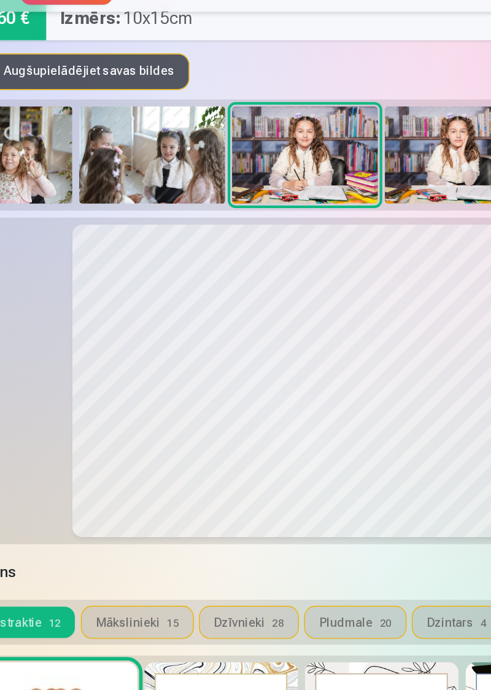
scroll to position [98, 0]
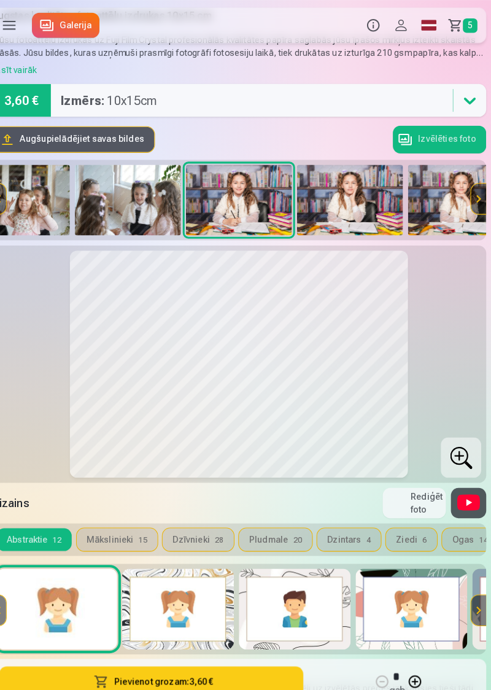
click at [464, 189] on div at bounding box center [471, 193] width 29 height 69
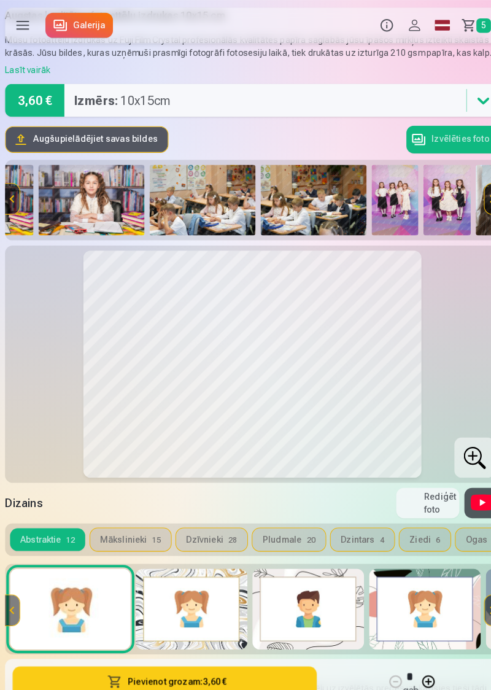
click at [115, 195] on img at bounding box center [88, 194] width 103 height 69
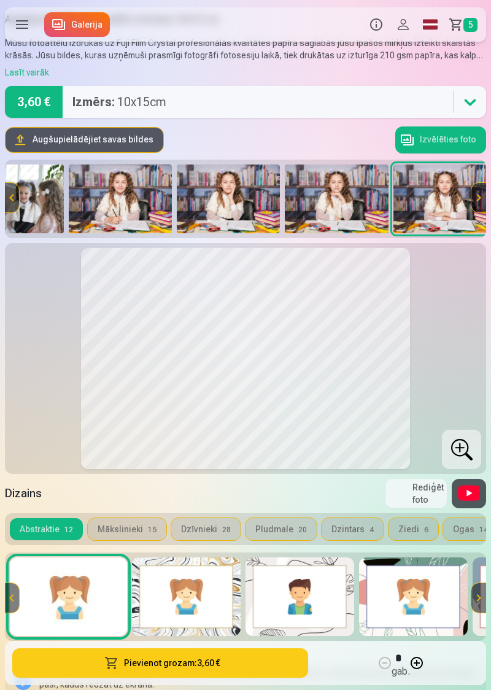
click at [137, 205] on img at bounding box center [120, 198] width 103 height 69
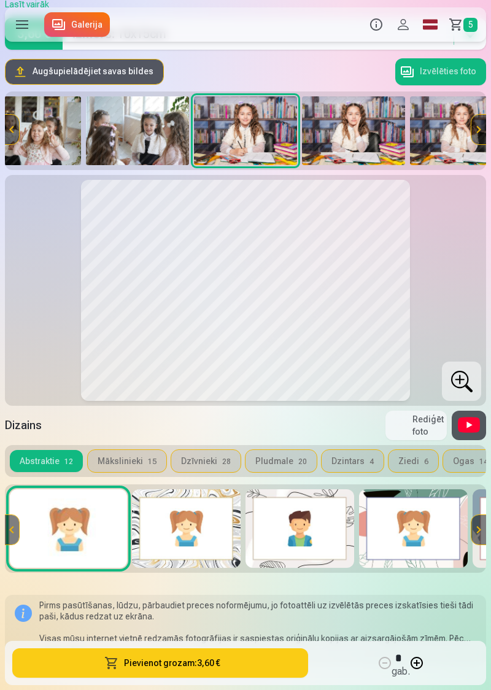
click at [230, 678] on button "Pievienot grozam : 3,60 €" at bounding box center [160, 662] width 296 height 29
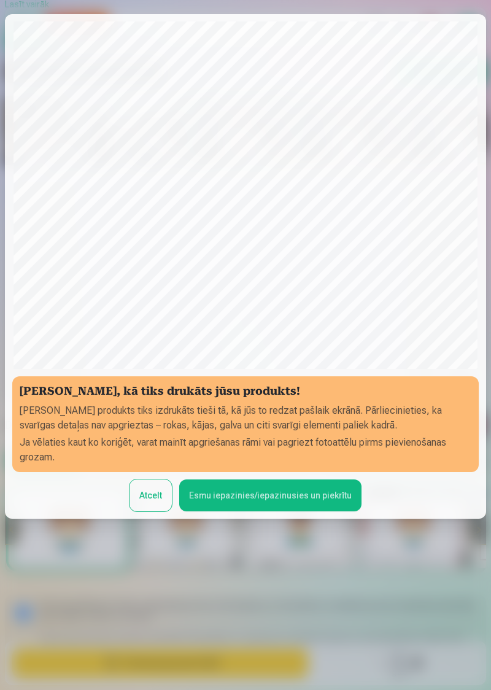
click at [297, 511] on button "Esmu iepazinies/iepazinusies un piekrītu" at bounding box center [270, 495] width 182 height 32
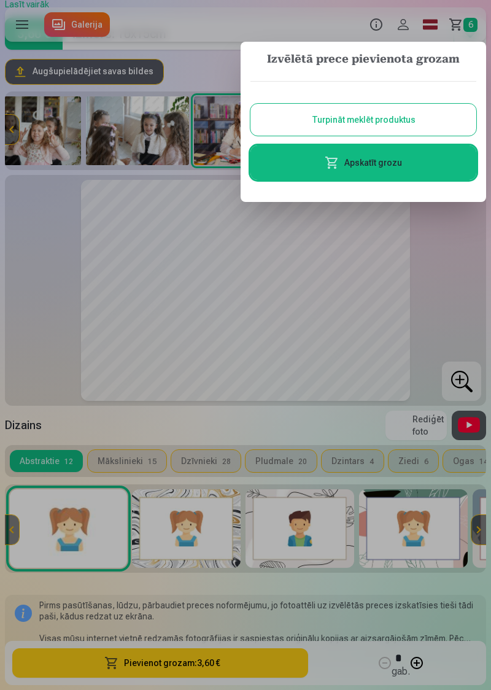
click at [439, 278] on div at bounding box center [245, 345] width 491 height 690
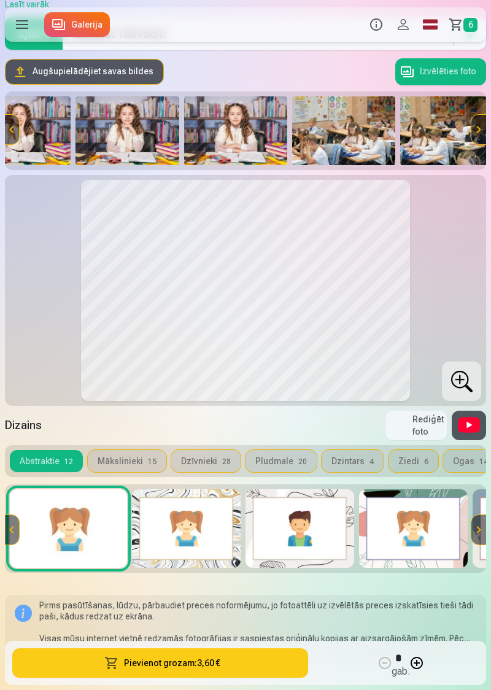
click at [346, 129] on img at bounding box center [343, 130] width 103 height 69
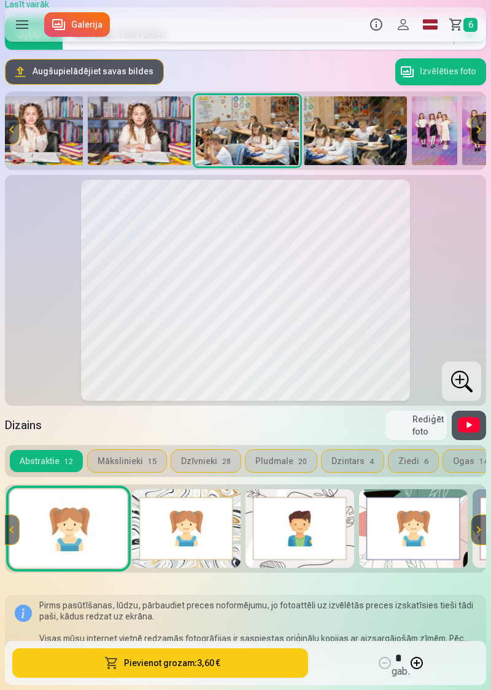
scroll to position [0, 1879]
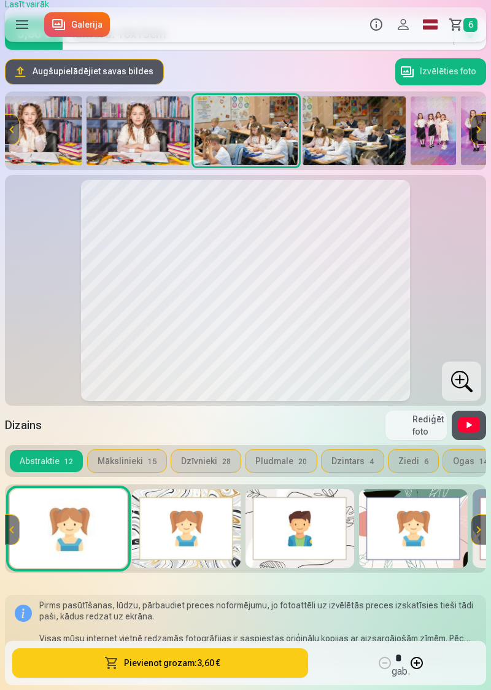
click at [361, 134] on img at bounding box center [354, 130] width 103 height 69
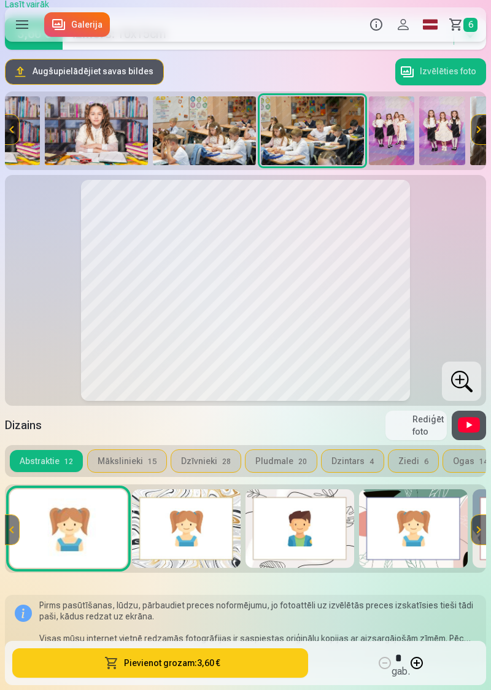
scroll to position [0, 1987]
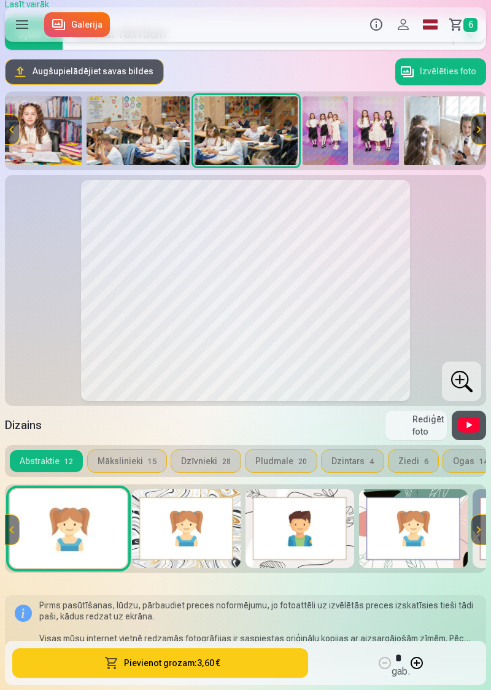
click at [331, 136] on img at bounding box center [326, 130] width 46 height 69
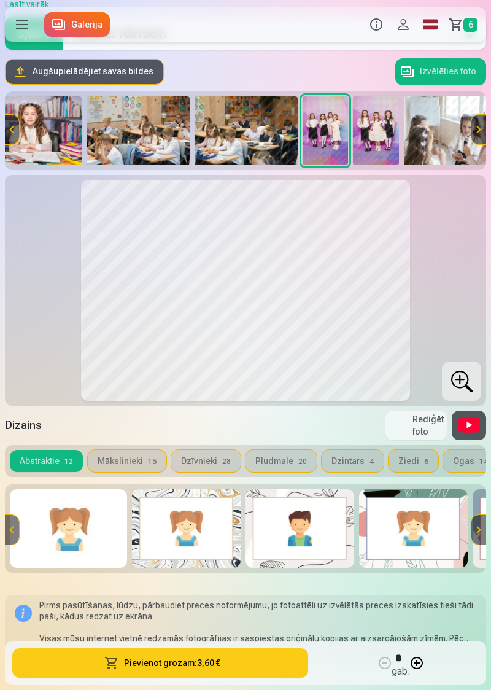
scroll to position [0, 2067]
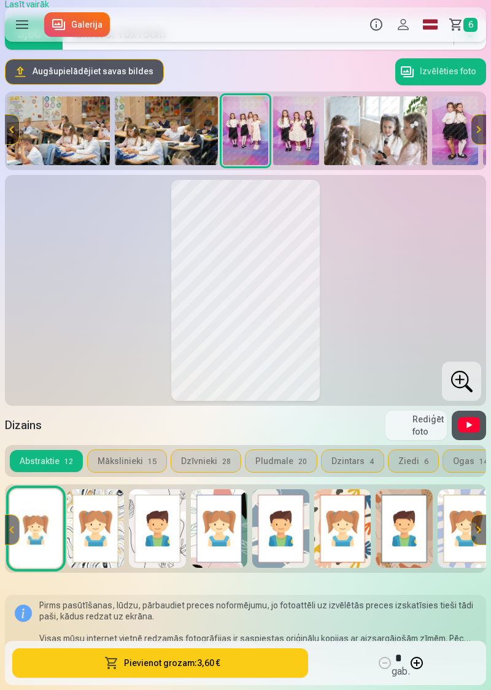
click at [317, 129] on img at bounding box center [296, 130] width 46 height 69
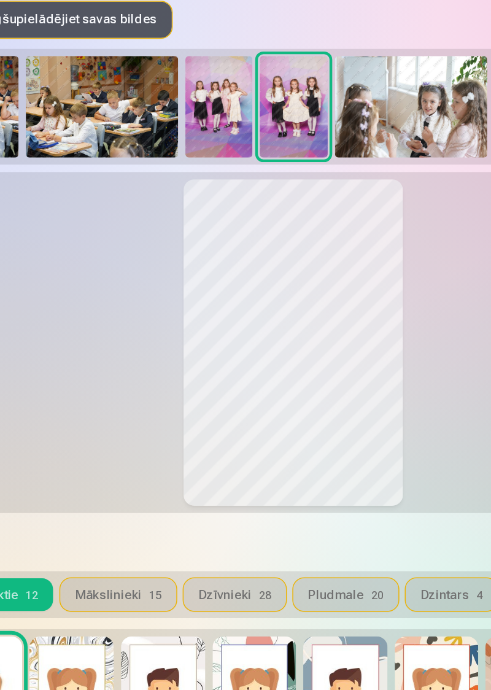
scroll to position [107, 0]
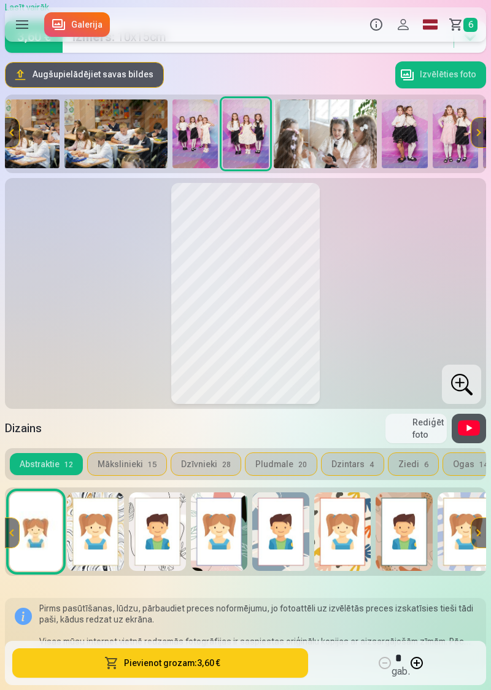
click at [197, 132] on img at bounding box center [195, 133] width 46 height 69
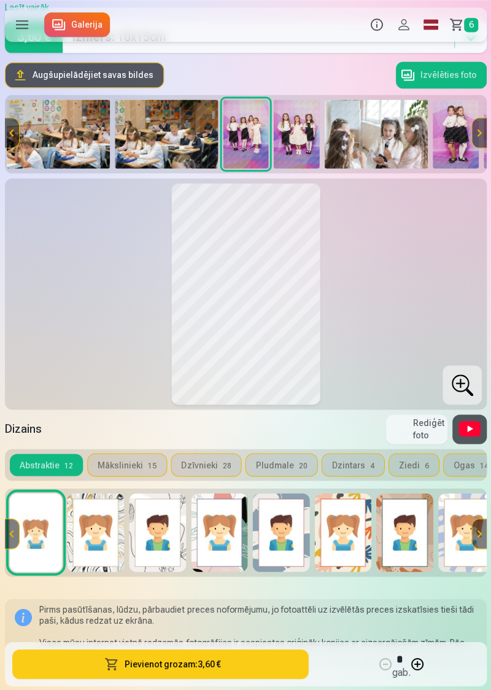
scroll to position [106, 0]
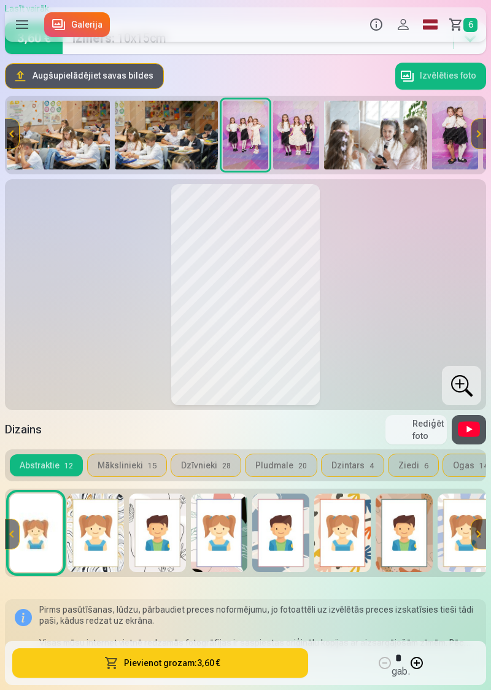
click at [398, 130] on img at bounding box center [375, 135] width 103 height 69
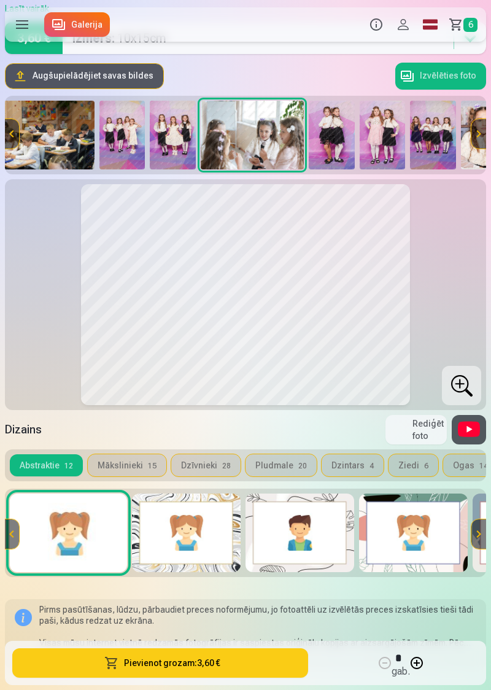
scroll to position [0, 2197]
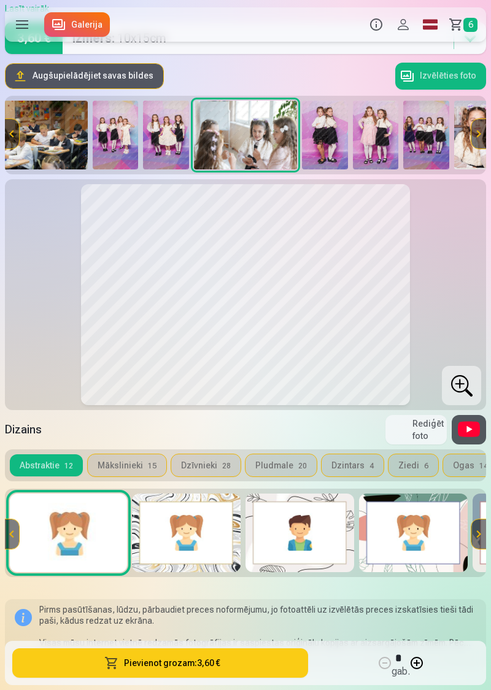
click at [333, 135] on img at bounding box center [325, 135] width 46 height 69
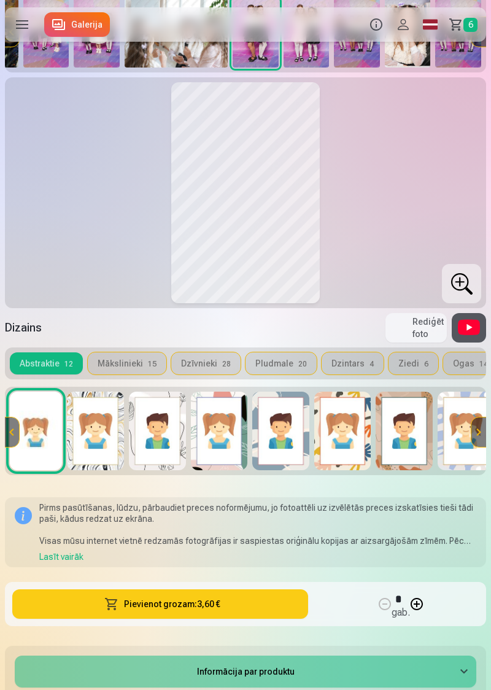
scroll to position [210, 0]
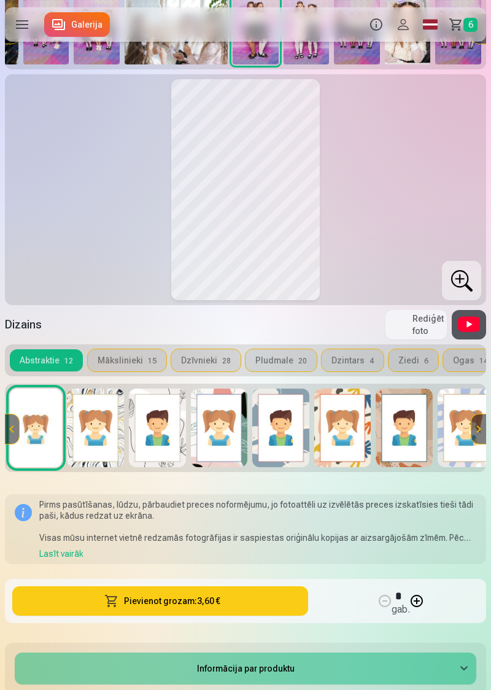
click at [227, 601] on button "Pievienot grozam : 3,60 €" at bounding box center [160, 600] width 296 height 29
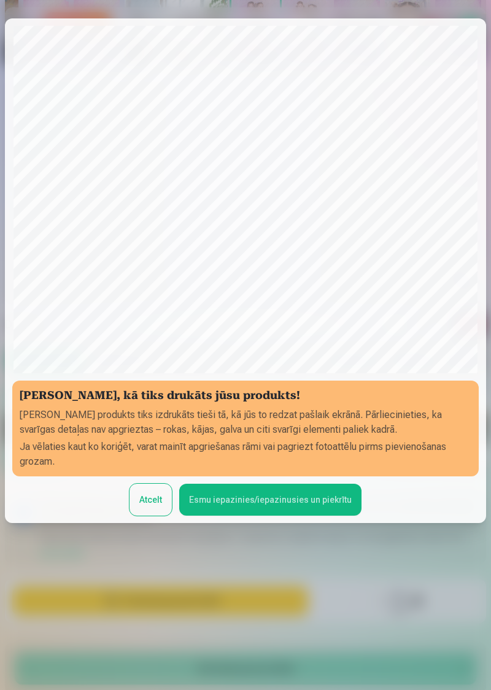
scroll to position [83, 0]
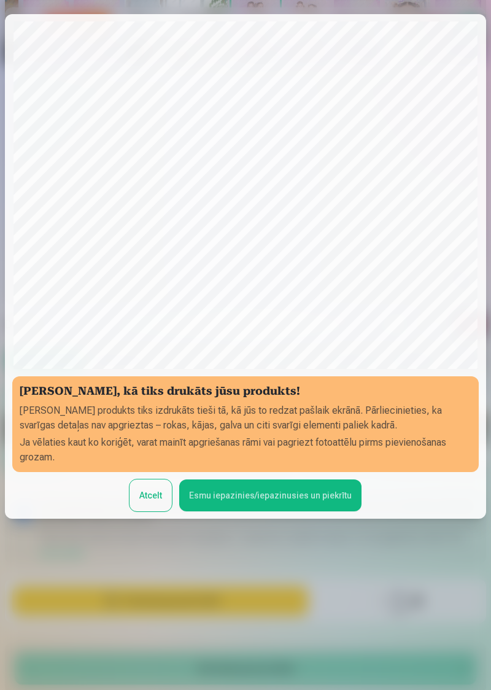
click at [296, 511] on button "Esmu iepazinies/iepazinusies un piekrītu" at bounding box center [270, 495] width 182 height 32
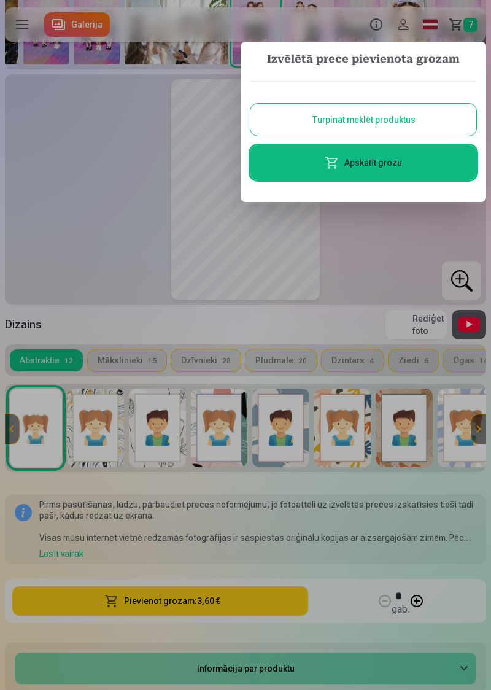
click at [387, 236] on div at bounding box center [245, 345] width 491 height 690
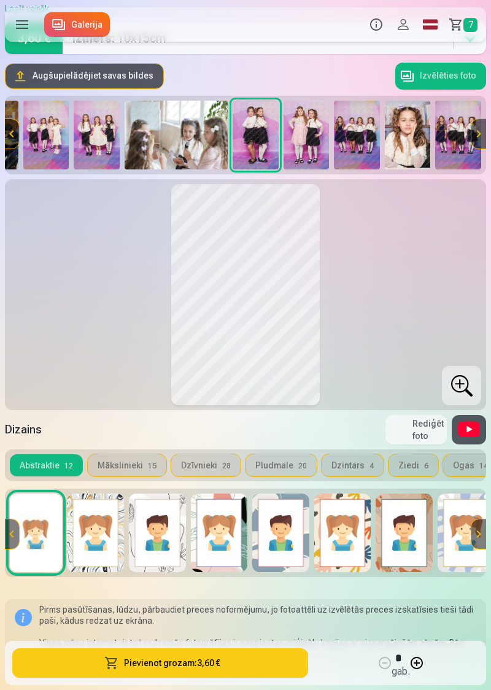
scroll to position [106, 0]
click at [313, 131] on img at bounding box center [307, 135] width 46 height 69
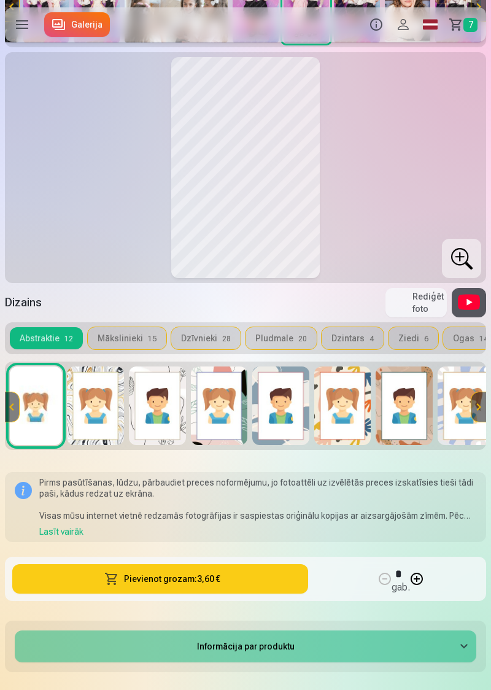
scroll to position [234, 0]
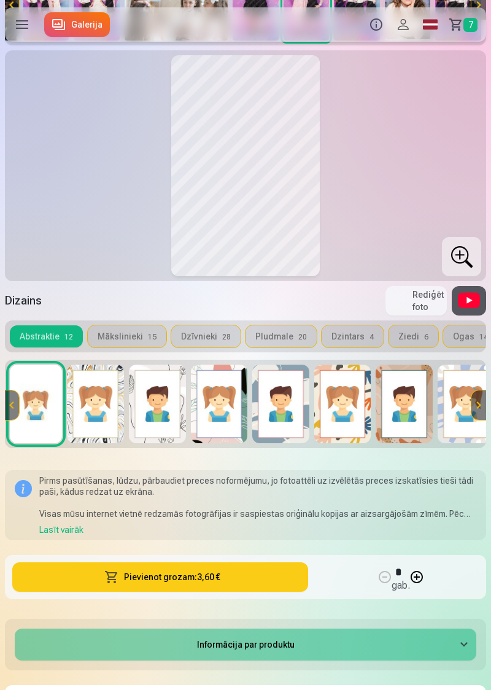
click at [245, 576] on button "Pievienot grozam : 3,60 €" at bounding box center [160, 576] width 296 height 29
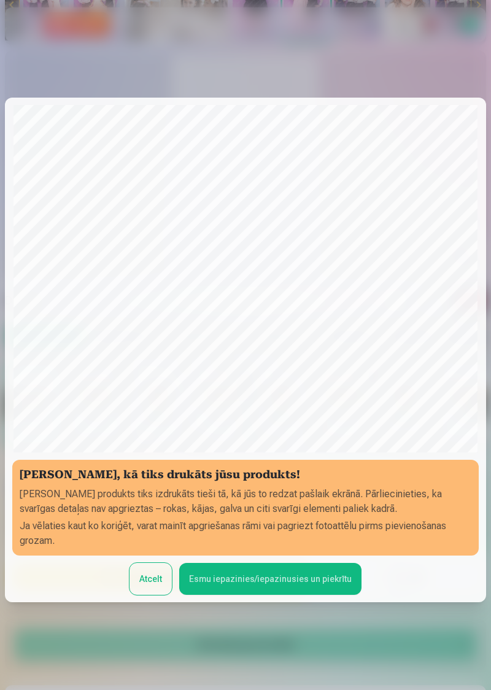
scroll to position [83, 0]
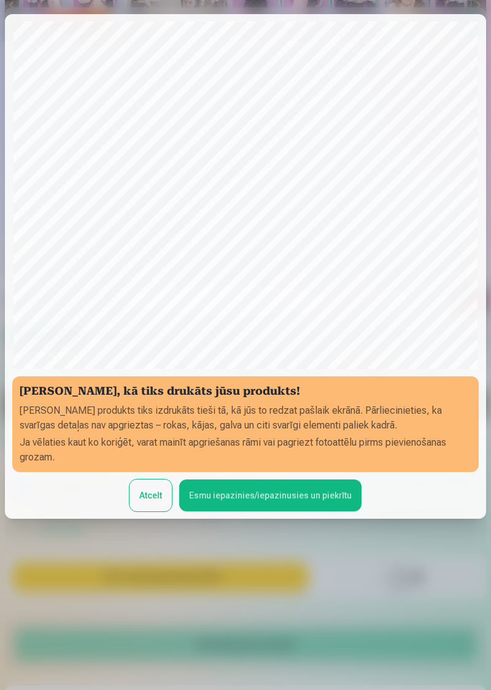
click at [293, 511] on button "Esmu iepazinies/iepazinusies un piekrītu" at bounding box center [270, 495] width 182 height 32
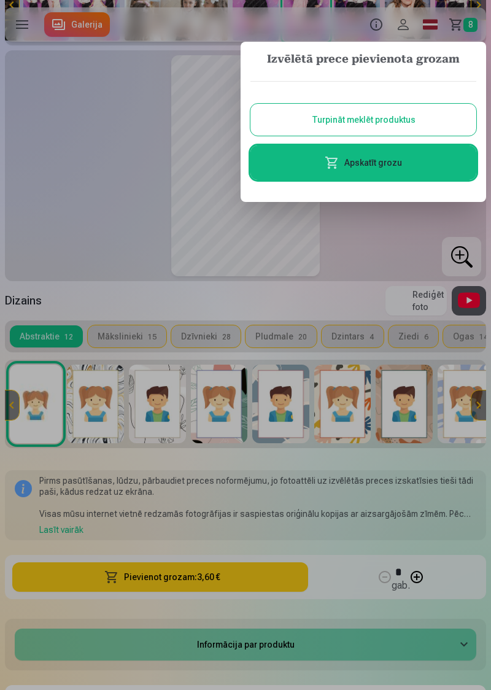
click at [373, 244] on div at bounding box center [245, 345] width 491 height 690
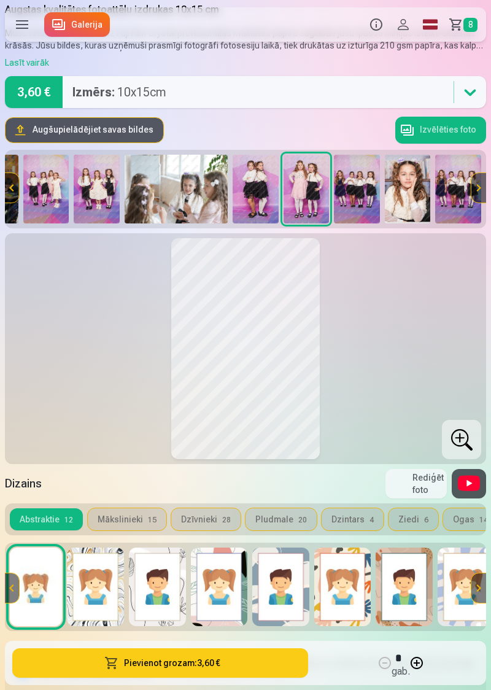
scroll to position [50, 0]
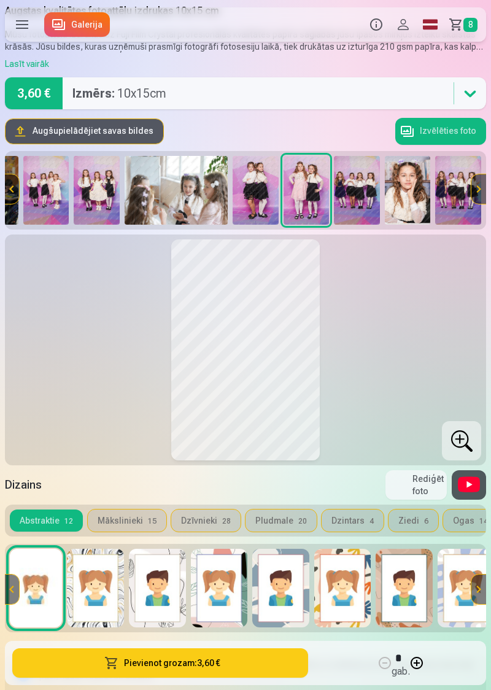
click at [363, 187] on img at bounding box center [357, 190] width 46 height 69
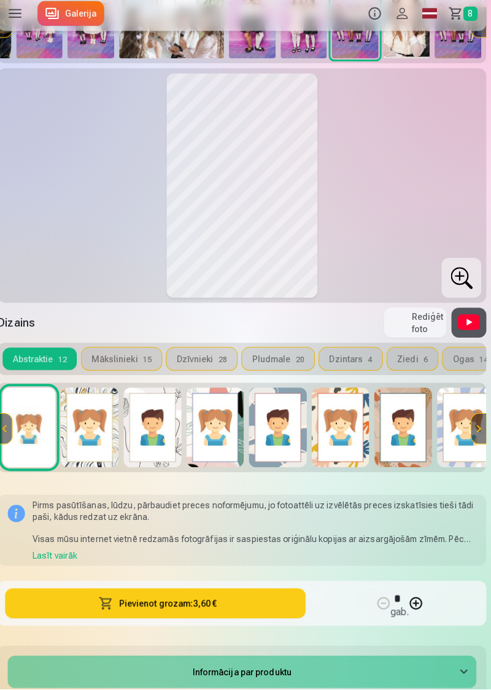
scroll to position [210, 0]
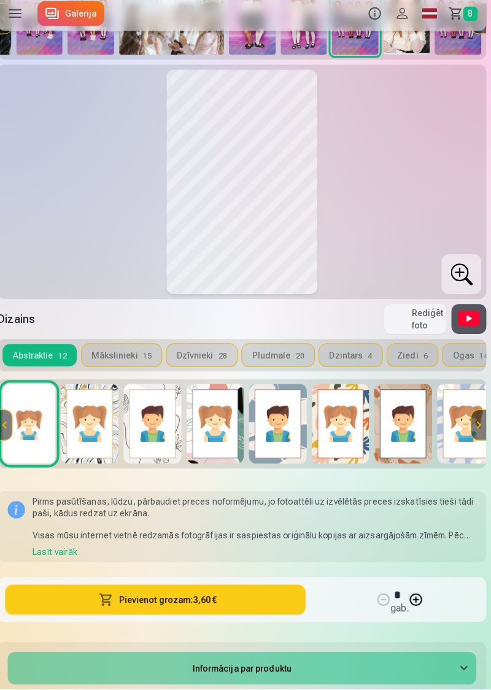
click at [236, 596] on button "Pievienot grozam : 3,60 €" at bounding box center [160, 601] width 296 height 29
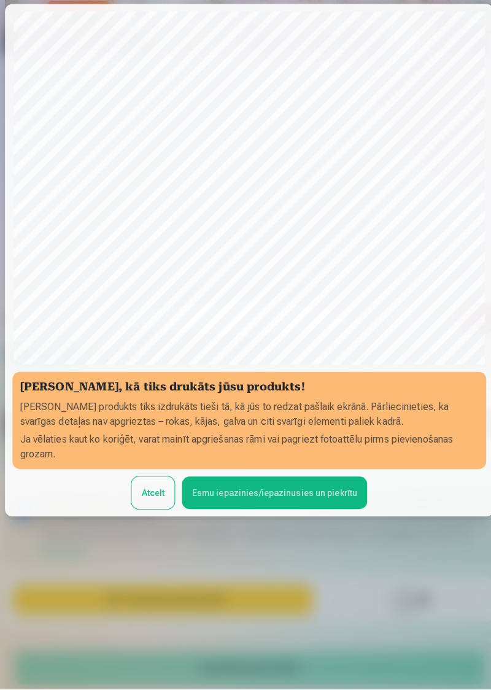
scroll to position [83, 0]
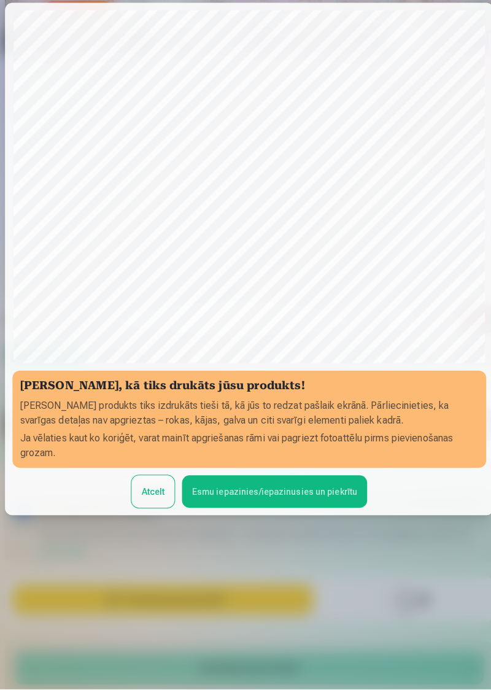
click at [284, 511] on button "Esmu iepazinies/iepazinusies un piekrītu" at bounding box center [270, 495] width 182 height 32
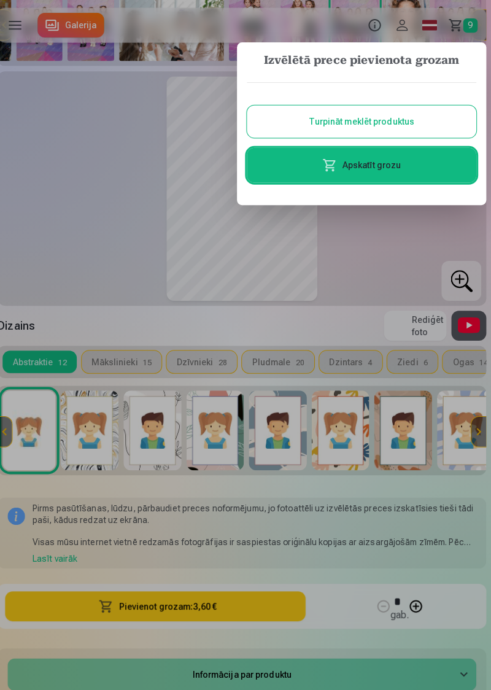
scroll to position [215, 0]
click at [394, 257] on div at bounding box center [245, 345] width 491 height 690
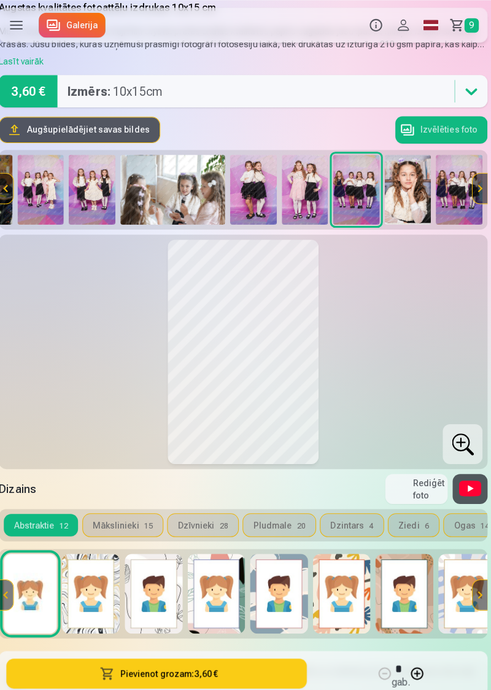
scroll to position [53, 0]
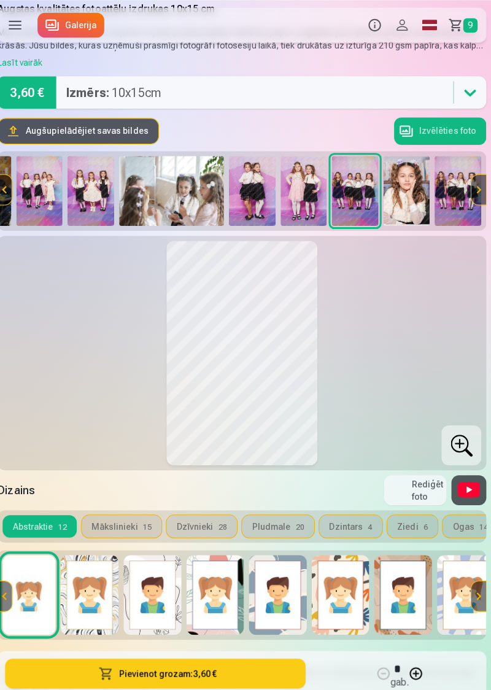
click at [407, 185] on img at bounding box center [408, 187] width 46 height 69
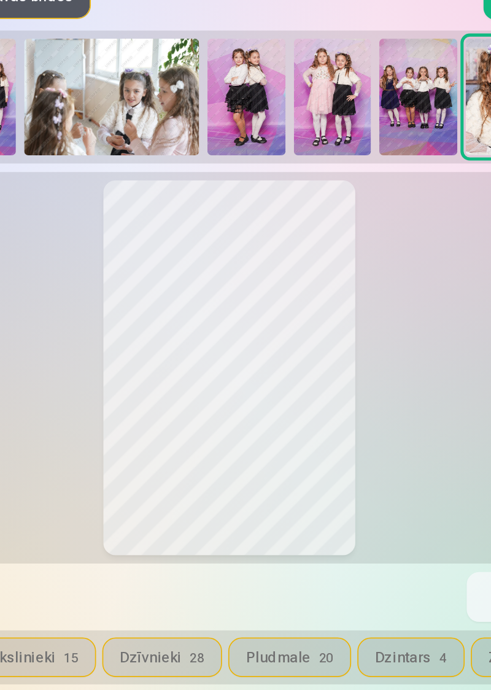
scroll to position [48, 0]
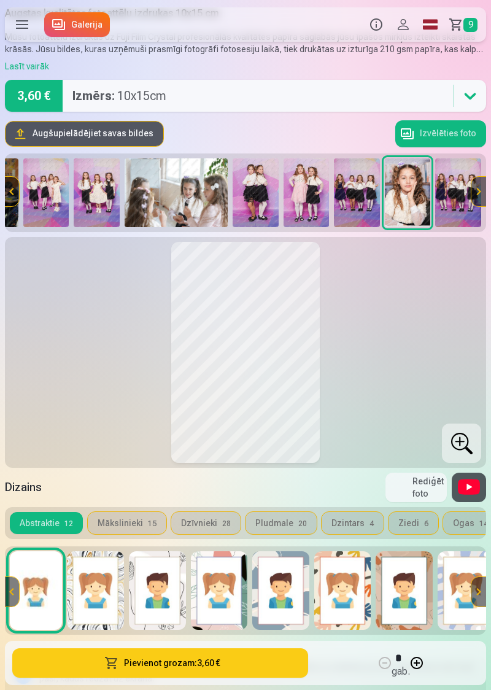
click at [451, 191] on img at bounding box center [458, 192] width 46 height 69
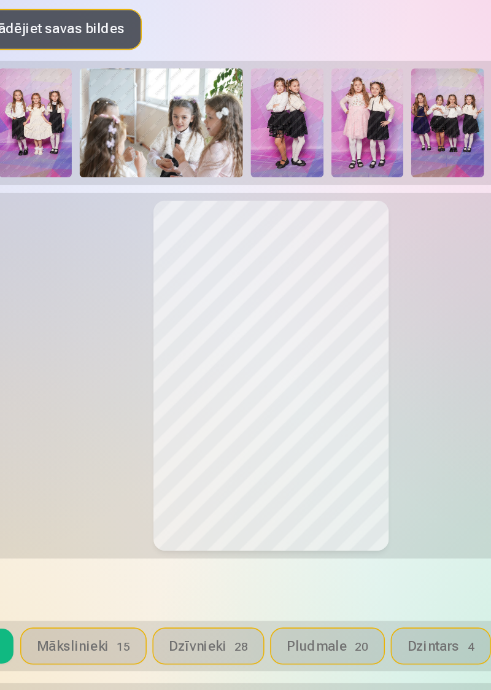
scroll to position [36, 0]
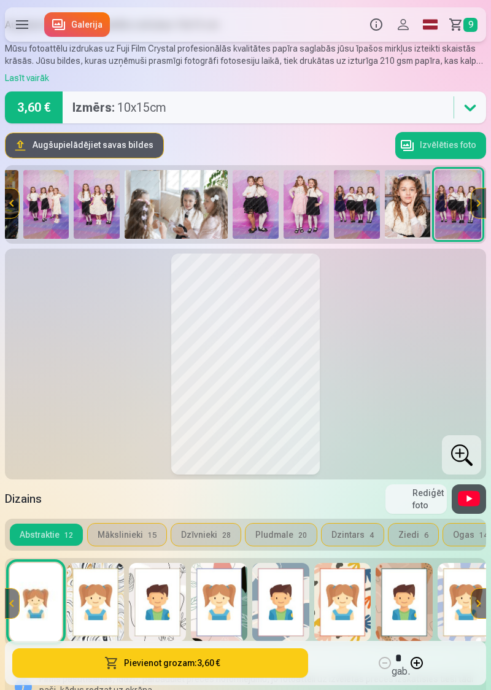
click at [362, 198] on img at bounding box center [357, 204] width 46 height 69
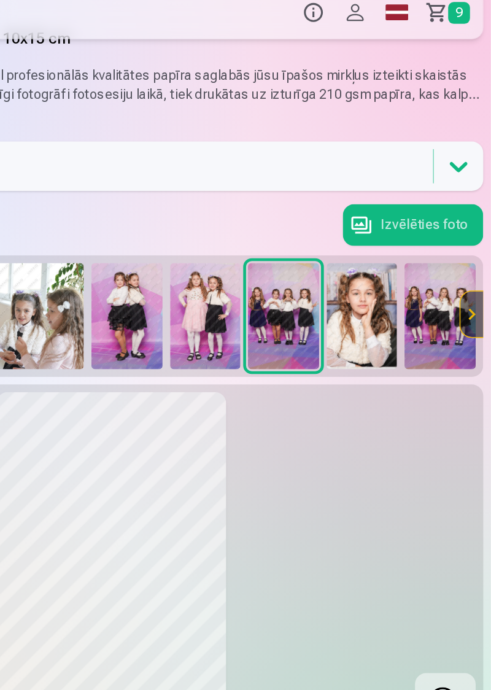
scroll to position [20, 0]
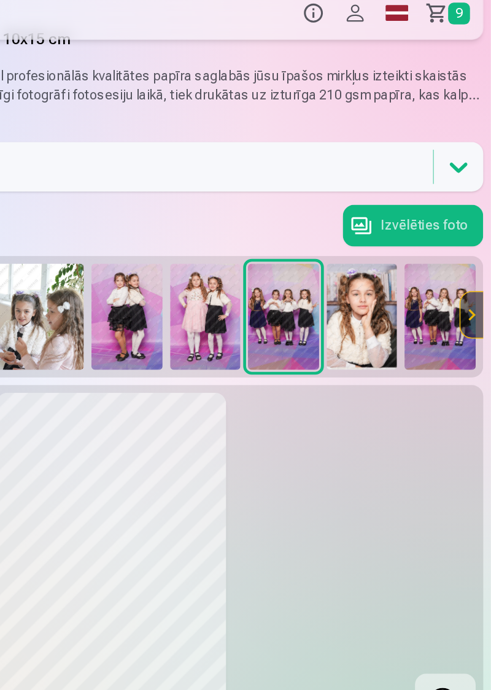
click at [479, 217] on button at bounding box center [478, 219] width 15 height 29
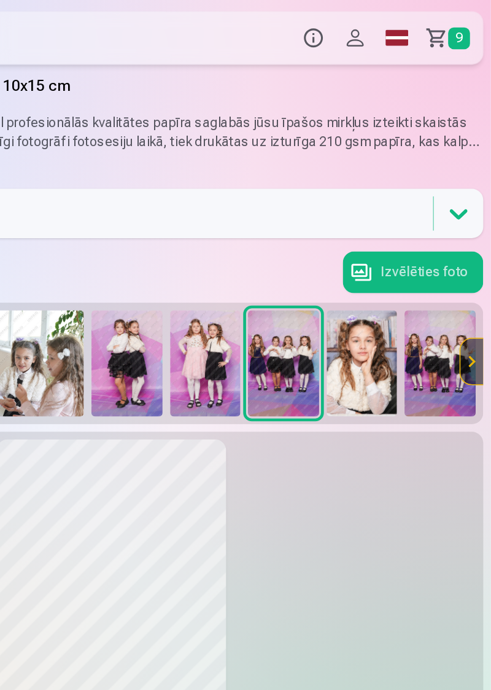
scroll to position [0, 0]
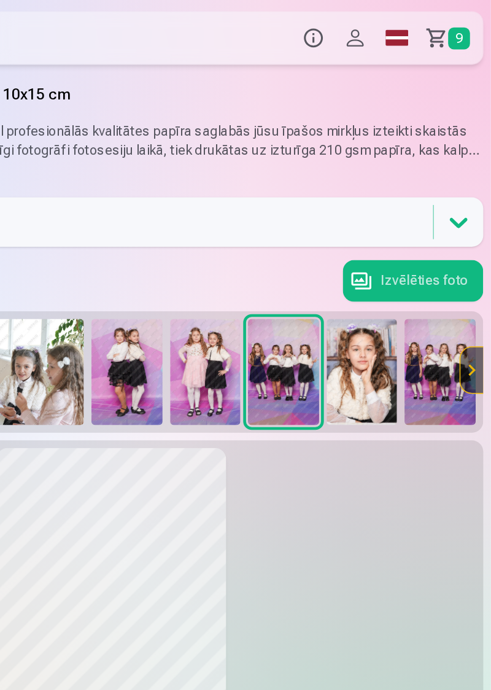
click at [465, 23] on span "9" at bounding box center [470, 25] width 14 height 14
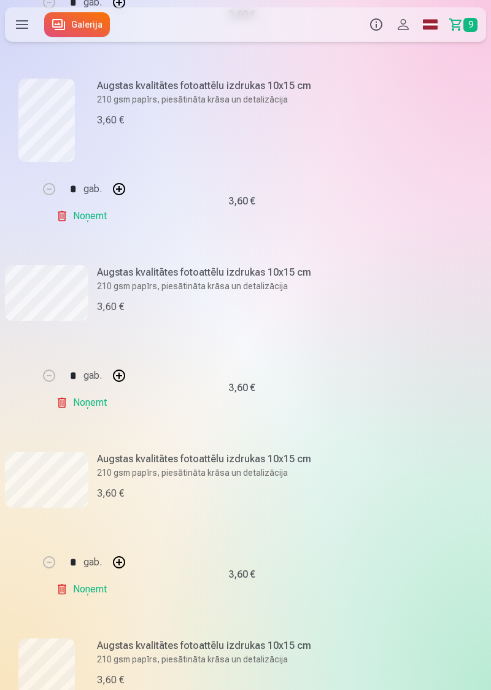
scroll to position [714, 0]
click at [36, 386] on div "* gab." at bounding box center [83, 375] width 99 height 29
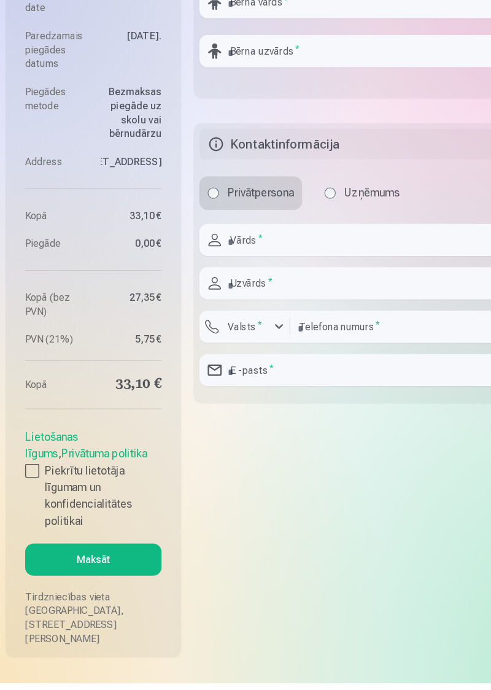
scroll to position [1958, 0]
